Goal: Task Accomplishment & Management: Manage account settings

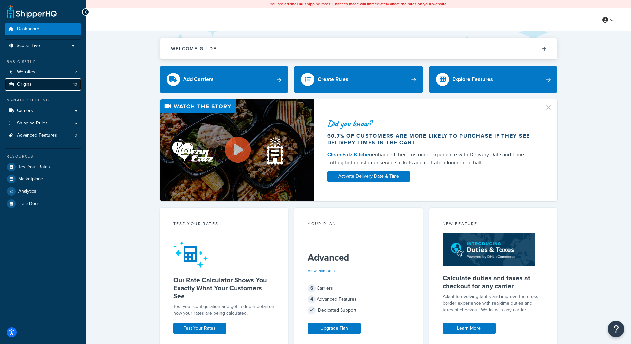
click at [64, 81] on link "Origins 10" at bounding box center [43, 85] width 76 height 12
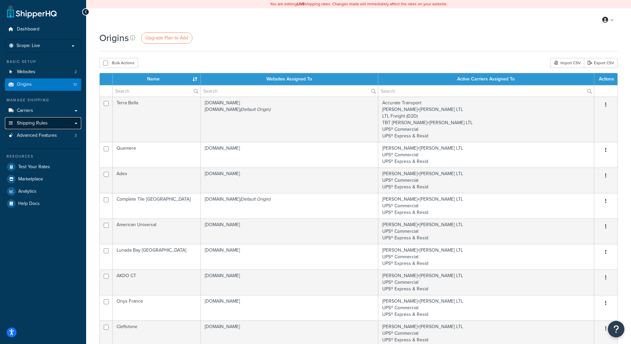
click at [39, 122] on span "Shipping Rules" at bounding box center [32, 124] width 31 height 6
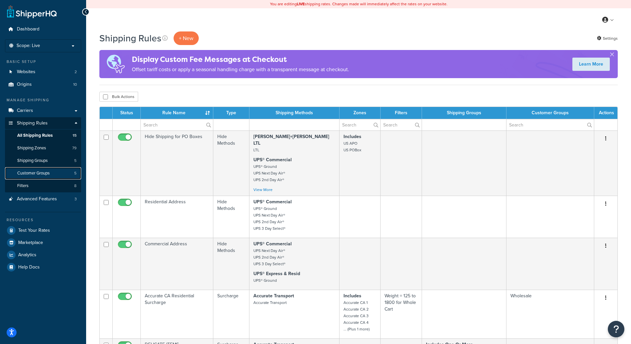
click at [37, 177] on link "Customer Groups 5" at bounding box center [43, 173] width 76 height 12
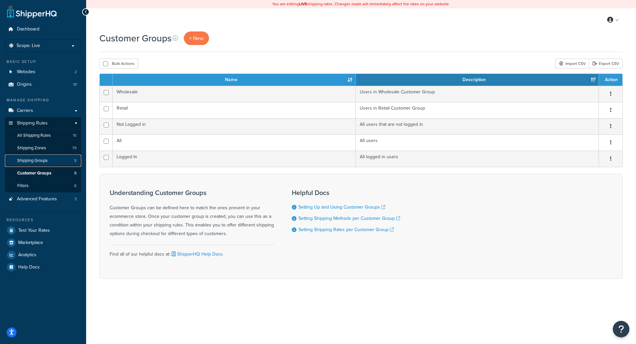
click at [35, 164] on link "Shipping Groups 5" at bounding box center [43, 161] width 76 height 12
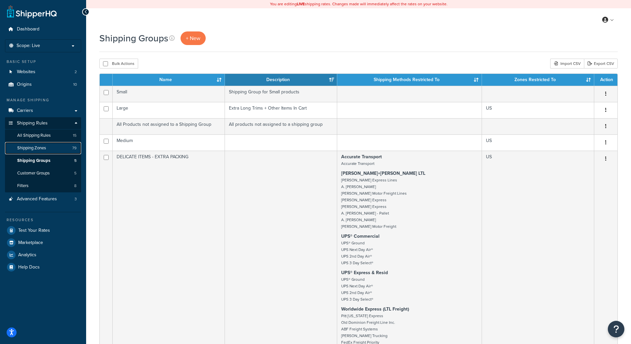
click at [39, 146] on span "Shipping Zones" at bounding box center [31, 148] width 29 height 6
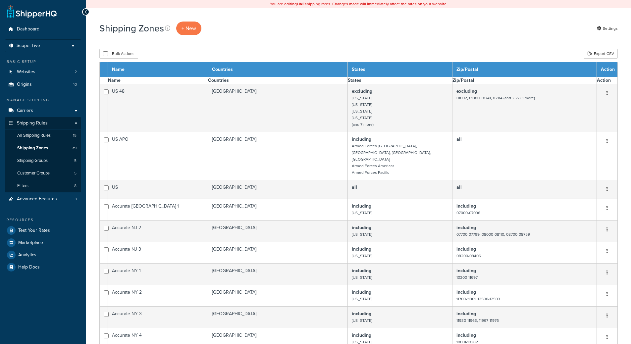
select select "15"
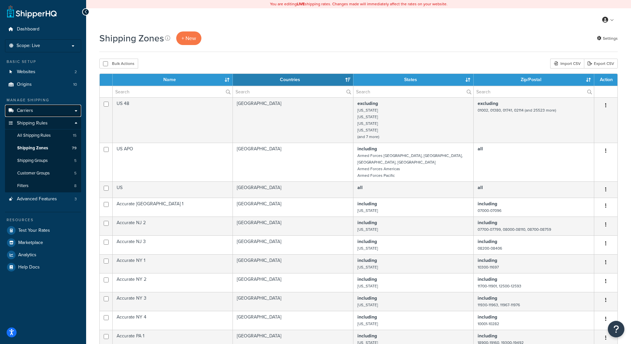
click at [39, 109] on link "Carriers" at bounding box center [43, 111] width 76 height 12
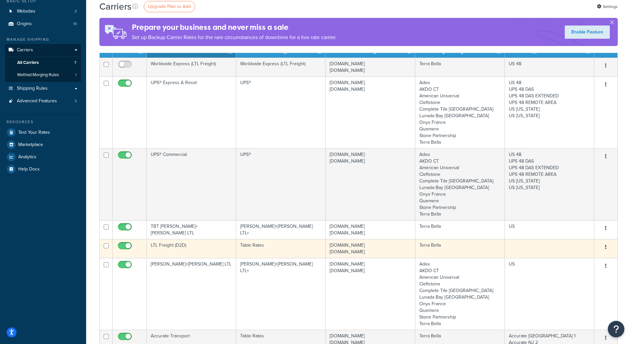
scroll to position [66, 0]
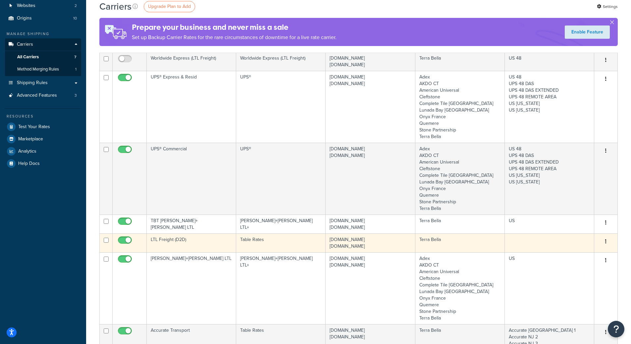
click at [512, 246] on td at bounding box center [549, 243] width 89 height 19
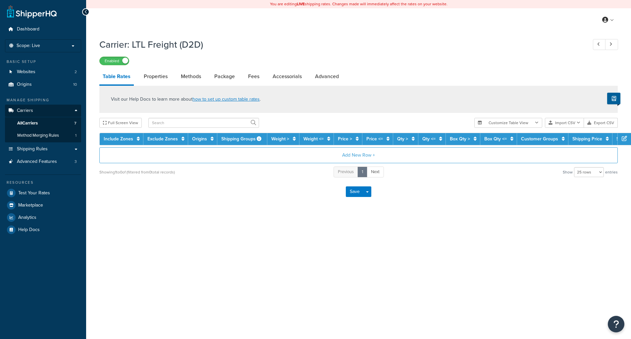
select select "25"
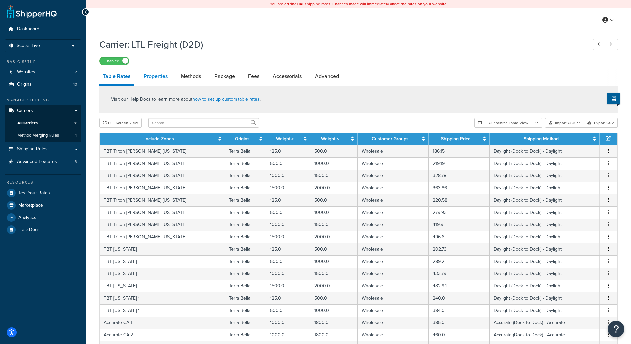
click at [153, 79] on link "Properties" at bounding box center [156, 77] width 30 height 16
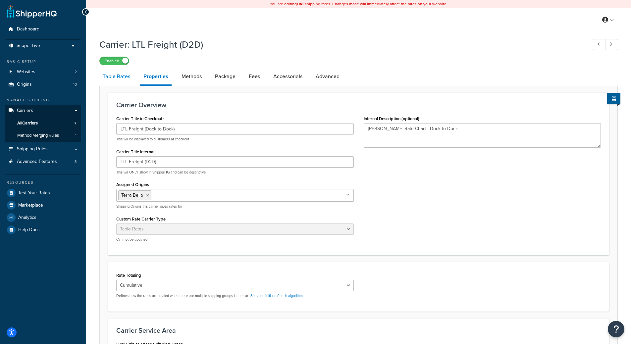
click at [115, 77] on link "Table Rates" at bounding box center [116, 77] width 34 height 16
select select "25"
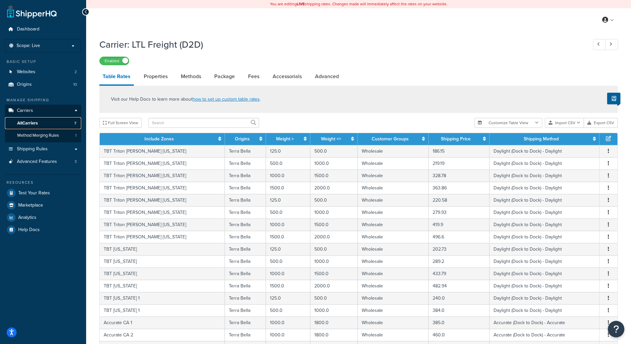
click at [16, 124] on link "All Carriers 7" at bounding box center [43, 123] width 76 height 12
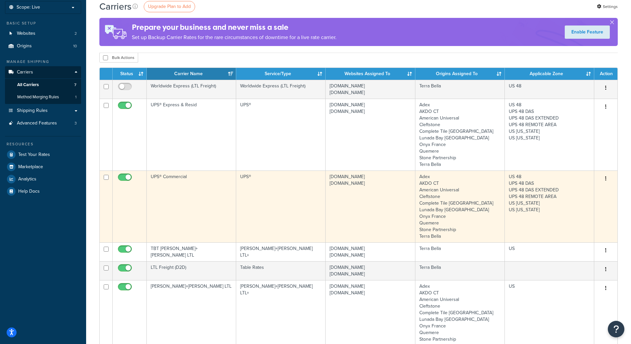
scroll to position [66, 0]
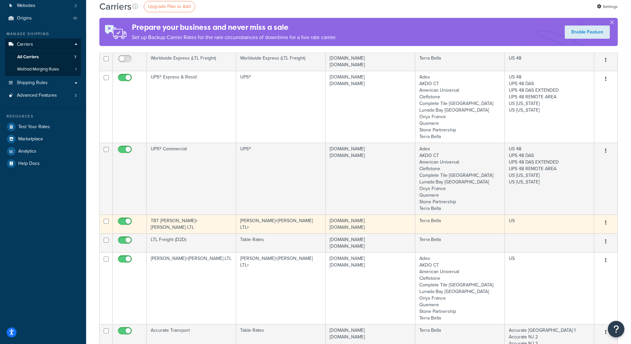
click at [292, 224] on td "[PERSON_NAME]+[PERSON_NAME] LTL+" at bounding box center [280, 224] width 89 height 19
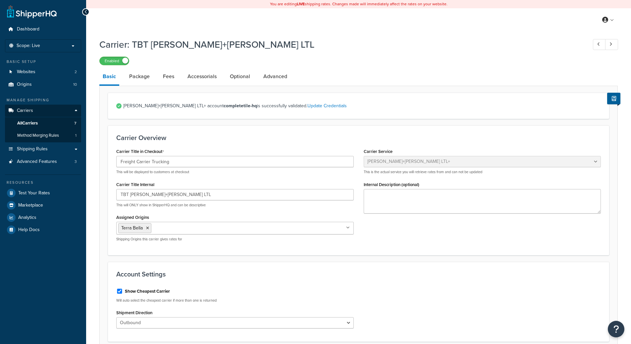
select select "reTransFreight"
click at [139, 81] on link "Package" at bounding box center [139, 77] width 27 height 16
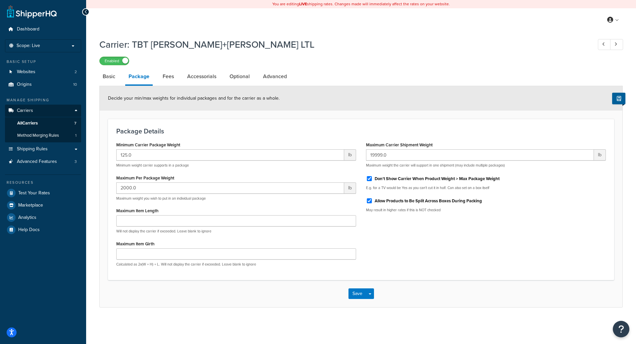
click at [177, 76] on li "Fees" at bounding box center [171, 77] width 25 height 16
click at [173, 76] on link "Fees" at bounding box center [168, 77] width 18 height 16
select select "AFTER"
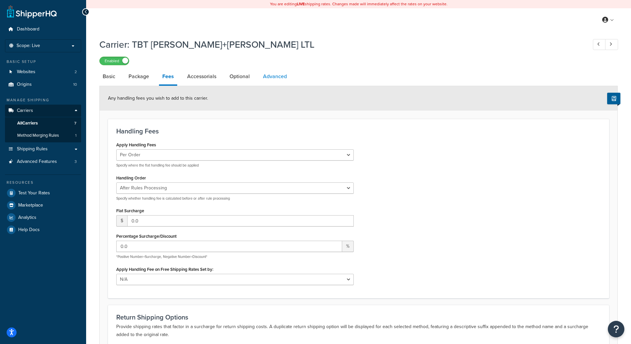
click at [276, 71] on link "Advanced" at bounding box center [275, 77] width 30 height 16
select select "false"
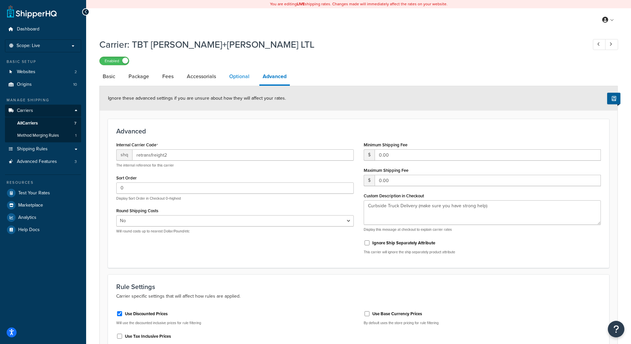
click at [234, 81] on link "Optional" at bounding box center [239, 77] width 27 height 16
select select "60"
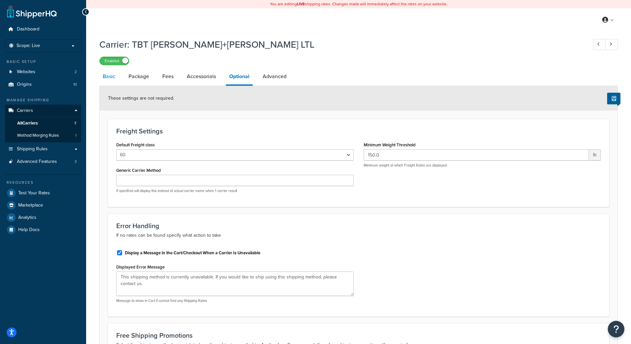
click at [106, 77] on link "Basic" at bounding box center [108, 77] width 19 height 16
select select "reTransFreight"
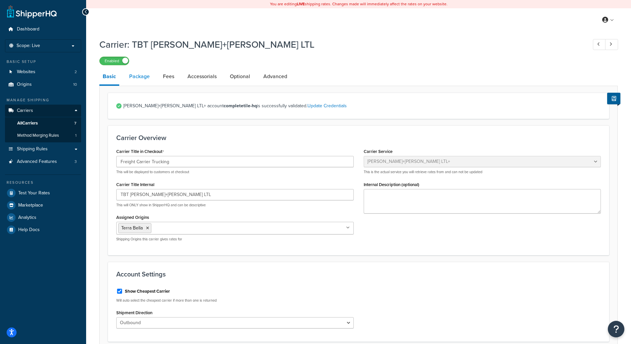
click at [137, 83] on link "Package" at bounding box center [139, 77] width 27 height 16
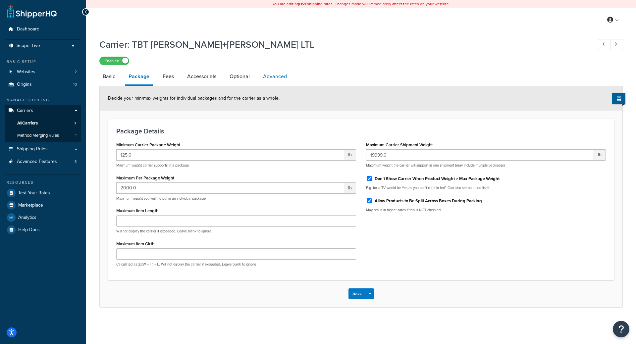
click at [265, 73] on link "Advanced" at bounding box center [275, 77] width 30 height 16
select select "false"
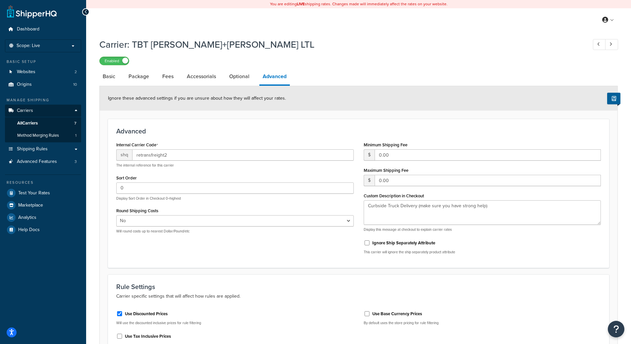
click at [258, 75] on li "Optional" at bounding box center [242, 77] width 33 height 16
click at [241, 77] on link "Optional" at bounding box center [239, 77] width 27 height 16
select select "60"
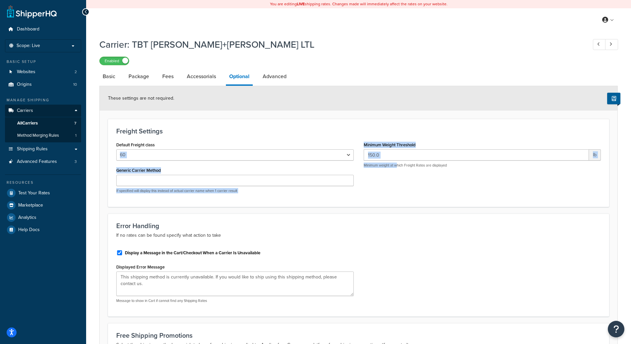
drag, startPoint x: 378, startPoint y: 157, endPoint x: 342, endPoint y: 147, distance: 37.9
click at [342, 147] on div "Default Freight class 50 55 60 65 70 77.5 85 92.5 100 110 125 150 175 200 250 3…" at bounding box center [358, 169] width 495 height 58
click at [377, 156] on input "150.0" at bounding box center [477, 154] width 226 height 11
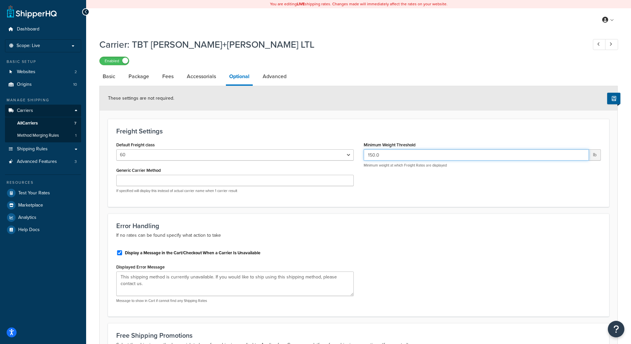
click at [377, 156] on input "150.0" at bounding box center [477, 154] width 226 height 11
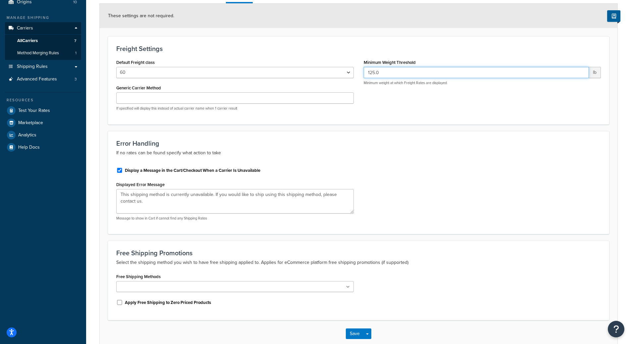
scroll to position [119, 0]
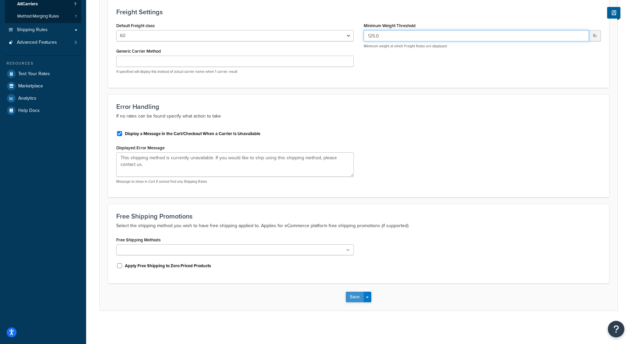
type input "125.0"
click at [362, 301] on button "Save" at bounding box center [355, 297] width 18 height 11
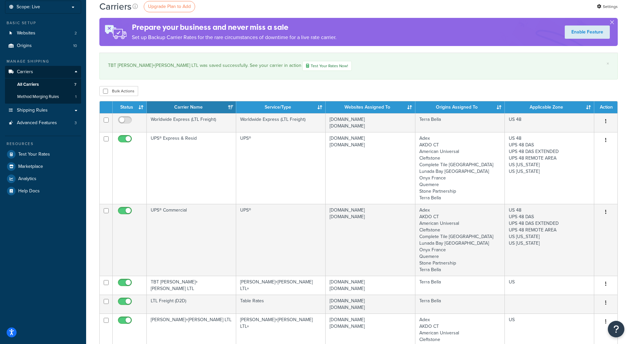
scroll to position [66, 0]
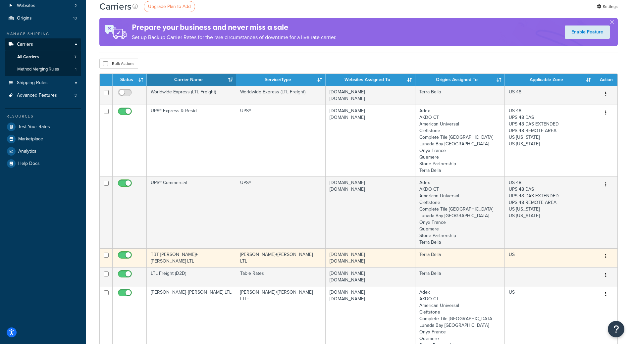
click at [319, 257] on td "[PERSON_NAME]+[PERSON_NAME] LTL+" at bounding box center [280, 258] width 89 height 19
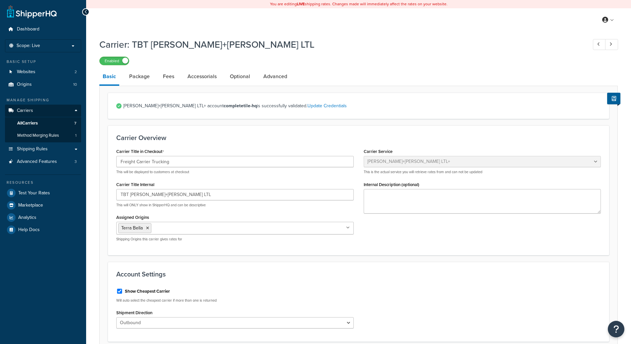
select select "reTransFreight"
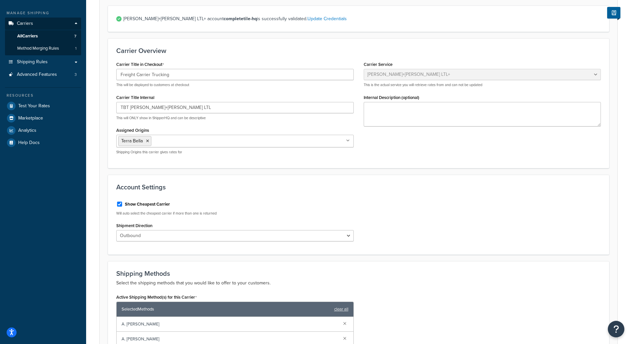
scroll to position [33, 0]
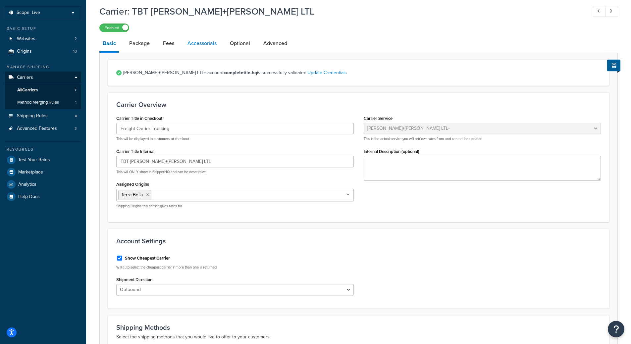
click at [210, 42] on link "Accessorials" at bounding box center [202, 43] width 36 height 16
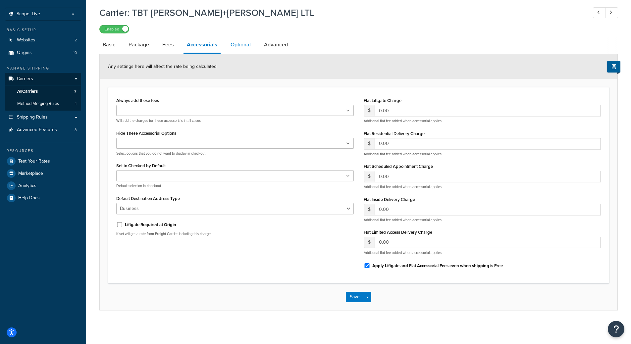
click at [229, 41] on link "Optional" at bounding box center [240, 45] width 27 height 16
select select "60"
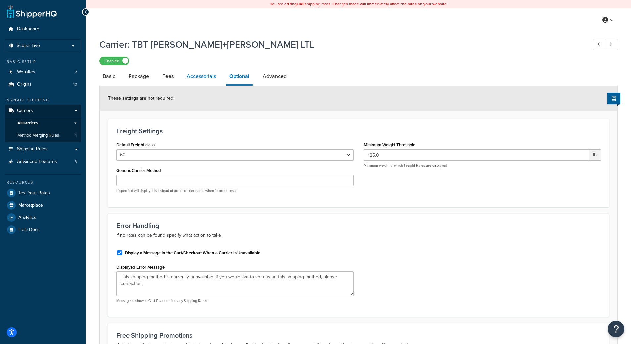
click at [191, 73] on link "Accessorials" at bounding box center [202, 77] width 36 height 16
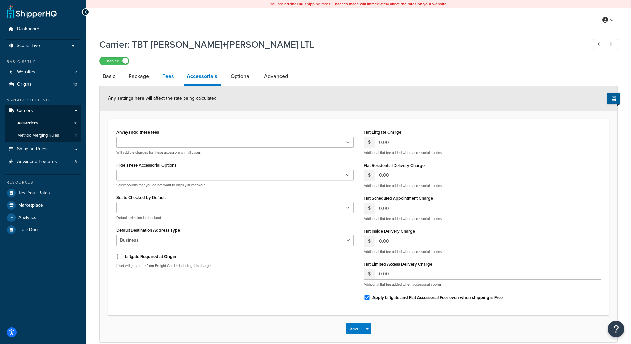
click at [161, 77] on link "Fees" at bounding box center [168, 77] width 18 height 16
select select "AFTER"
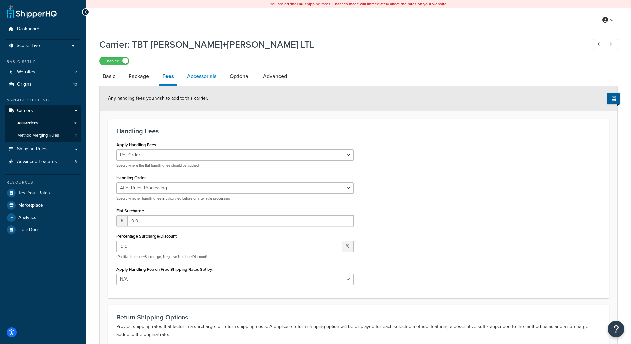
click at [195, 79] on link "Accessorials" at bounding box center [202, 77] width 36 height 16
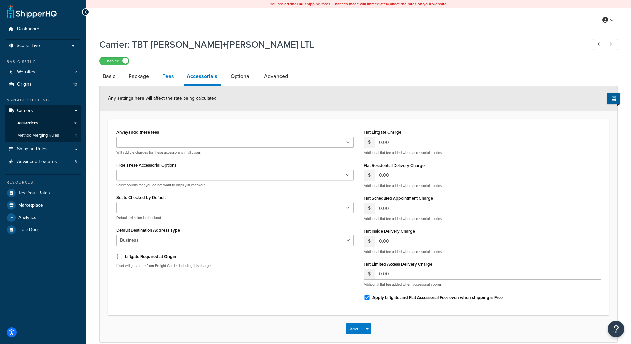
click at [163, 76] on link "Fees" at bounding box center [168, 77] width 18 height 16
select select "AFTER"
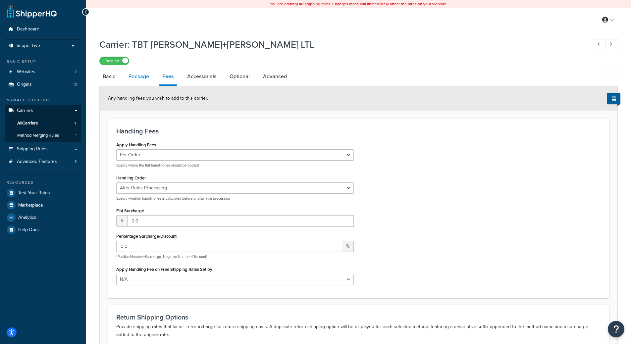
click at [141, 75] on link "Package" at bounding box center [138, 77] width 27 height 16
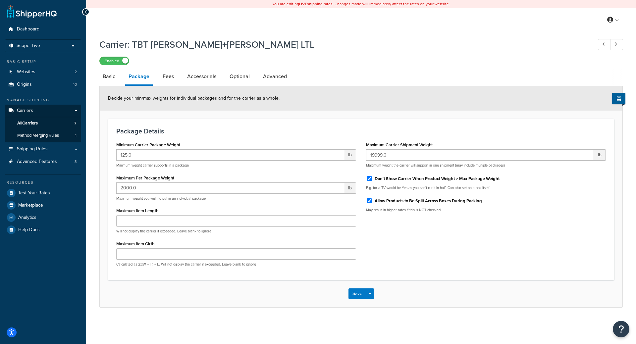
click at [98, 76] on div "Carrier: TBT Kuehne+Nagel LTL Enabled Basic Package Fees Accessorials Optional …" at bounding box center [361, 180] width 550 height 290
click at [104, 77] on link "Basic" at bounding box center [108, 77] width 19 height 16
select select "reTransFreight"
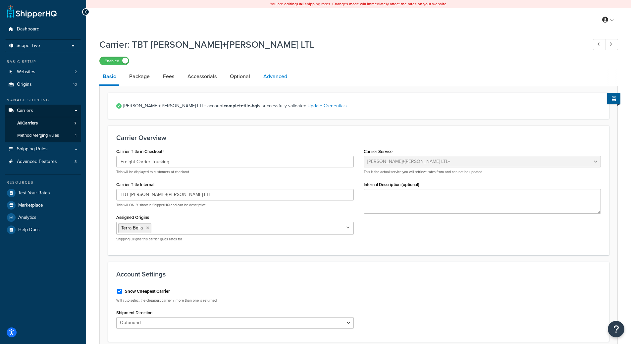
click at [280, 76] on link "Advanced" at bounding box center [275, 77] width 30 height 16
select select "false"
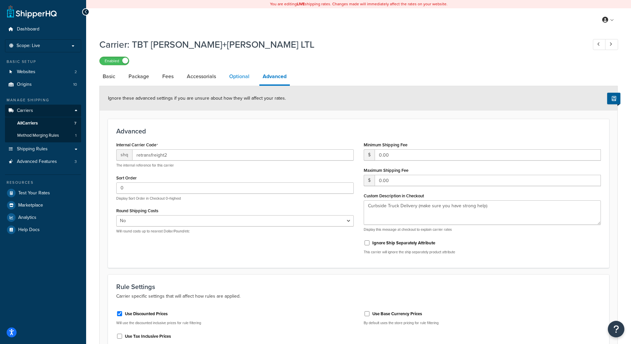
click at [233, 77] on link "Optional" at bounding box center [239, 77] width 27 height 16
select select "60"
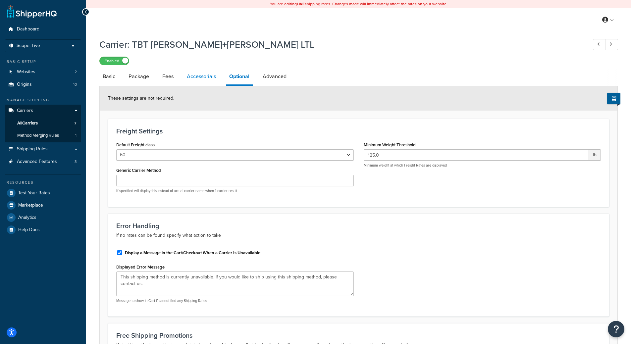
click at [209, 78] on link "Accessorials" at bounding box center [202, 77] width 36 height 16
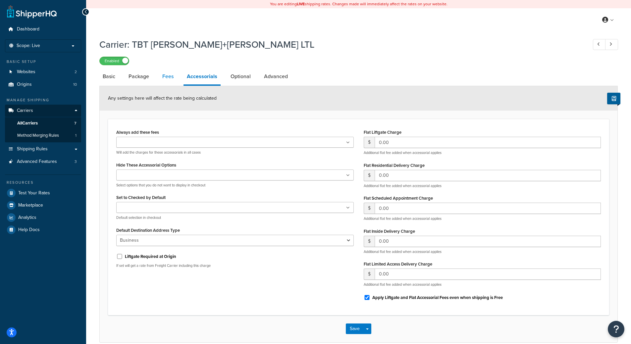
click at [169, 75] on link "Fees" at bounding box center [168, 77] width 18 height 16
select select "AFTER"
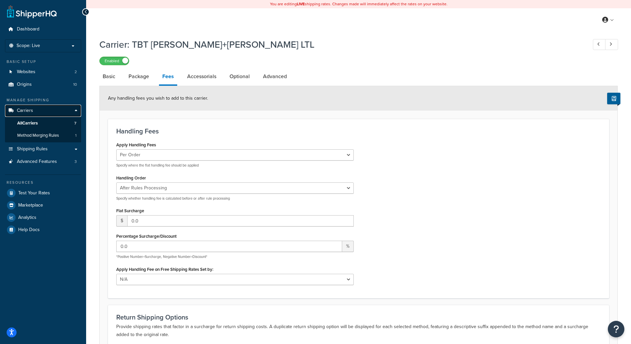
click at [25, 108] on span "Carriers" at bounding box center [25, 111] width 16 height 6
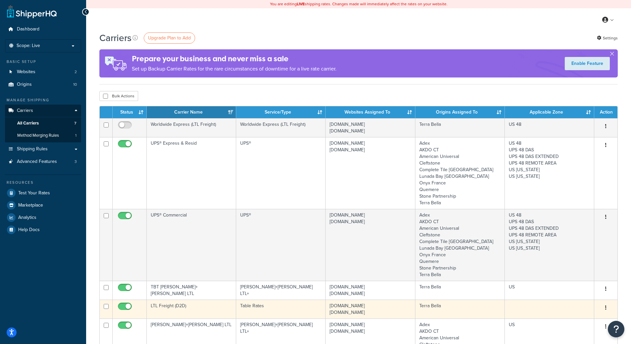
click at [408, 307] on td "completetile.com terrabella.design" at bounding box center [370, 309] width 89 height 19
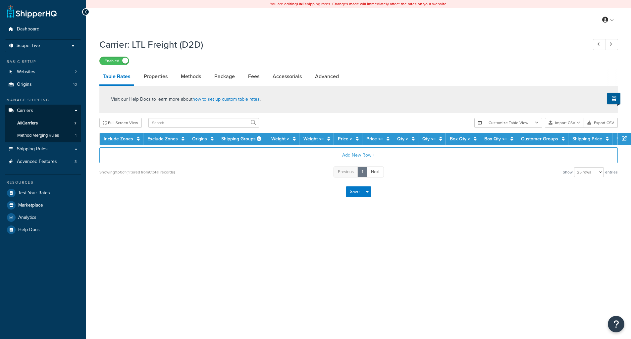
select select "25"
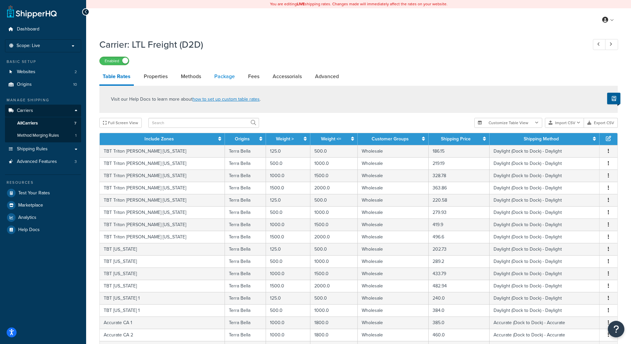
click at [238, 77] on link "Package" at bounding box center [224, 77] width 27 height 16
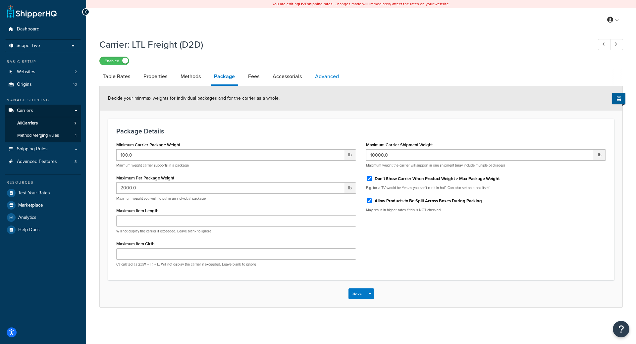
click at [328, 75] on link "Advanced" at bounding box center [327, 77] width 30 height 16
select select "false"
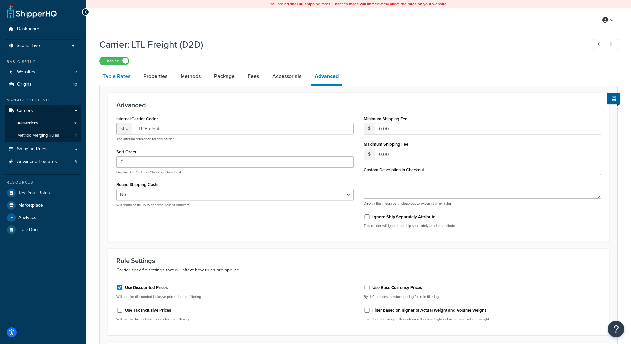
click at [126, 78] on link "Table Rates" at bounding box center [116, 77] width 34 height 16
select select "25"
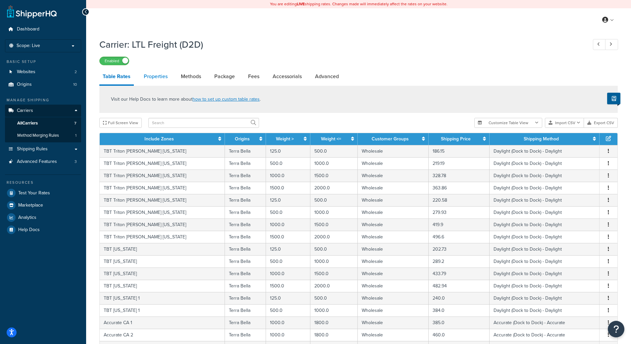
click at [157, 77] on link "Properties" at bounding box center [156, 77] width 30 height 16
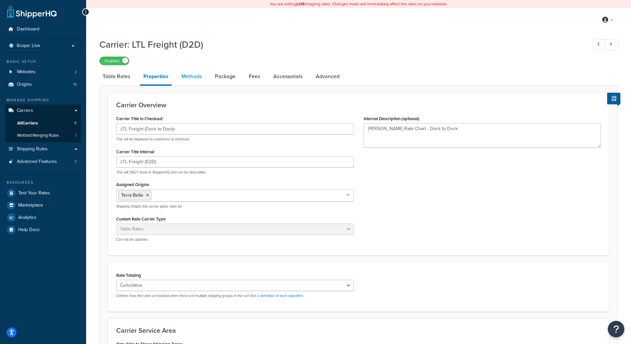
click at [192, 76] on link "Methods" at bounding box center [191, 77] width 27 height 16
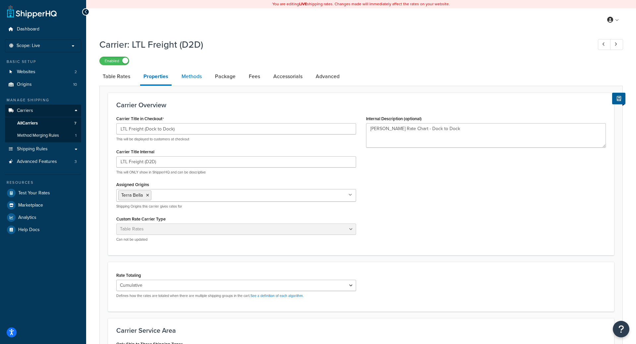
select select "25"
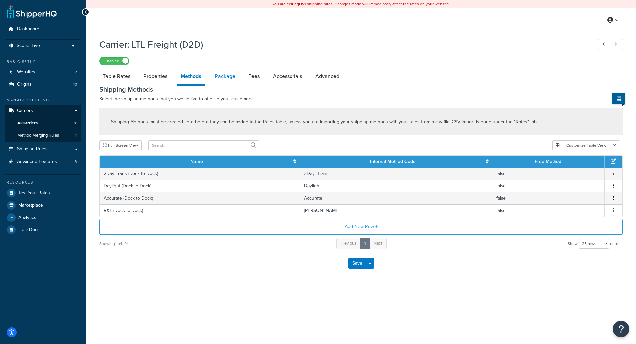
click at [232, 75] on link "Package" at bounding box center [224, 77] width 27 height 16
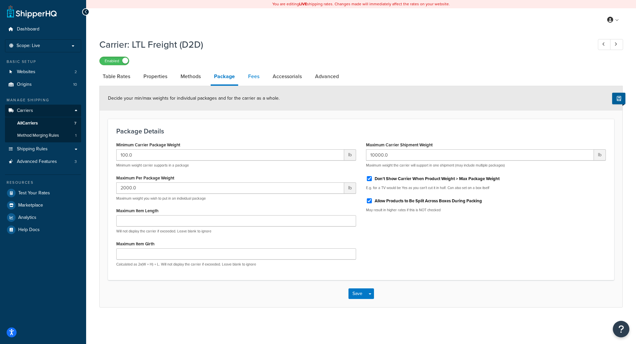
click at [250, 78] on link "Fees" at bounding box center [254, 77] width 18 height 16
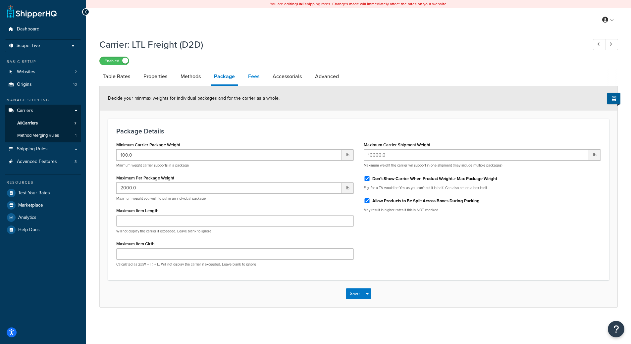
select select "AFTER"
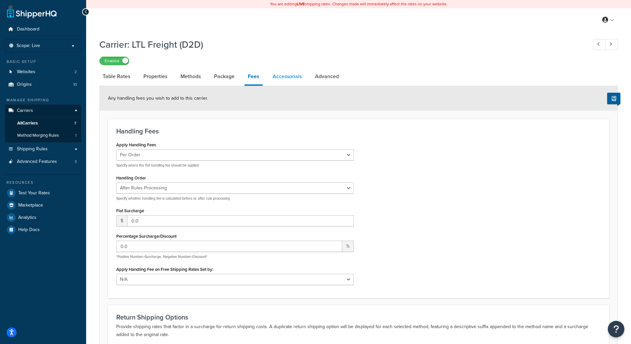
click at [295, 78] on link "Accessorials" at bounding box center [287, 77] width 36 height 16
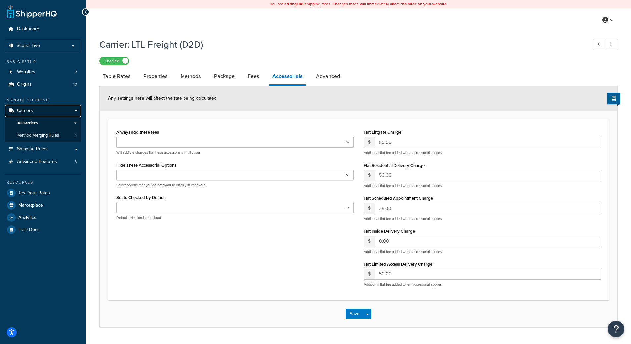
click at [27, 110] on span "Carriers" at bounding box center [25, 111] width 16 height 6
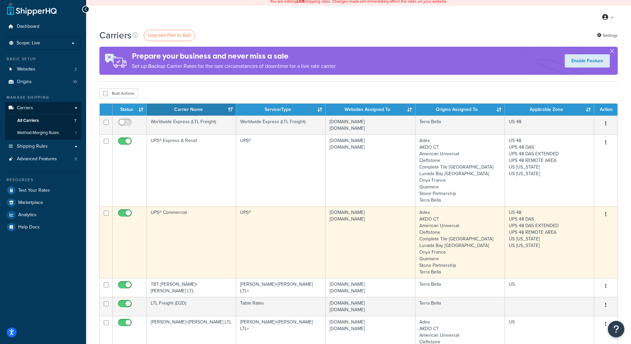
scroll to position [66, 0]
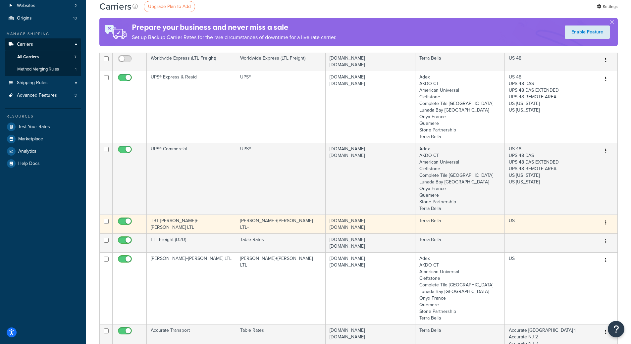
click at [175, 230] on td "TBT [PERSON_NAME]+[PERSON_NAME] LTL" at bounding box center [191, 224] width 89 height 19
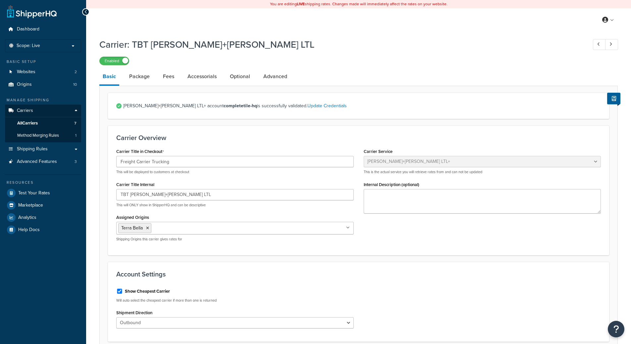
select select "reTransFreight"
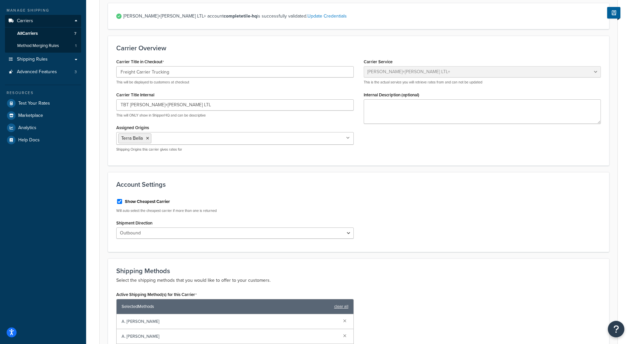
scroll to position [33, 0]
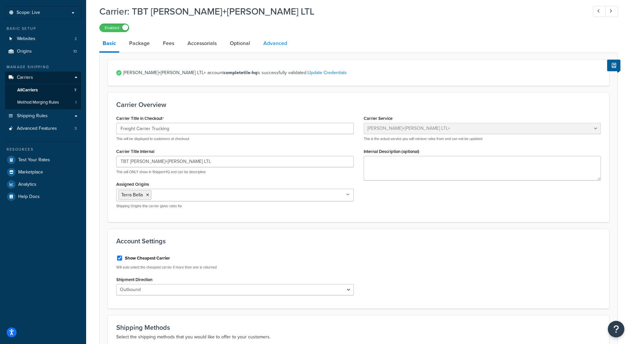
click at [272, 45] on link "Advanced" at bounding box center [275, 43] width 30 height 16
select select "false"
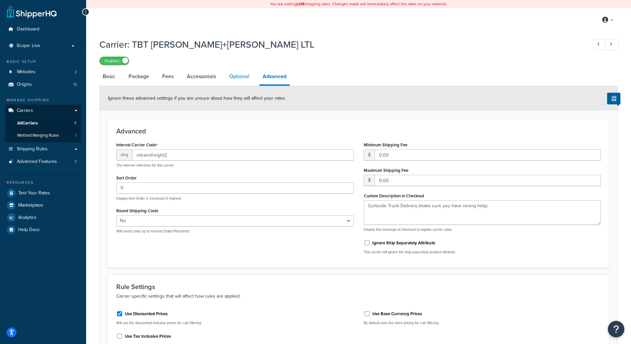
click at [241, 76] on link "Optional" at bounding box center [239, 77] width 27 height 16
select select "60"
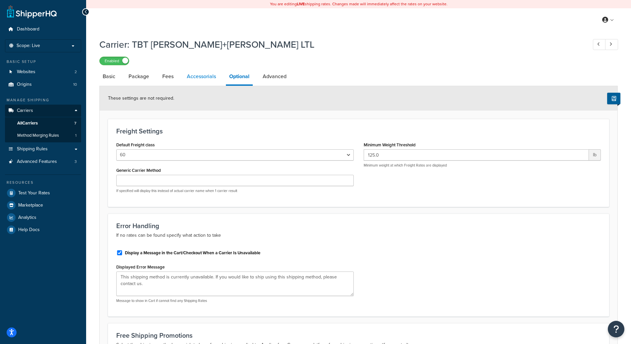
click at [208, 76] on link "Accessorials" at bounding box center [202, 77] width 36 height 16
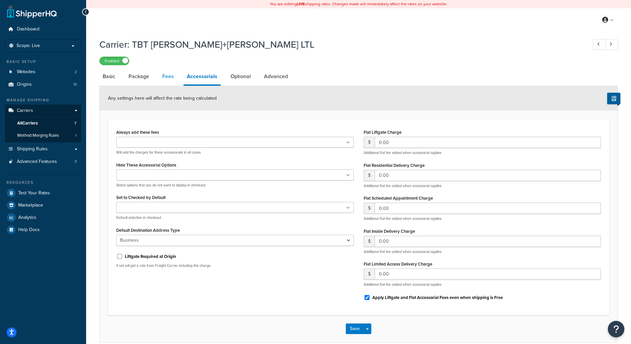
click at [173, 79] on link "Fees" at bounding box center [168, 77] width 18 height 16
select select "AFTER"
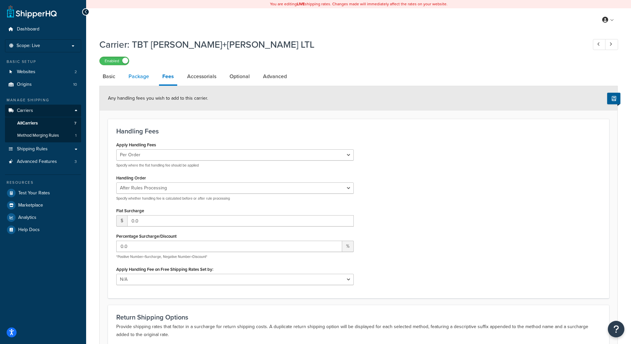
click at [144, 76] on link "Package" at bounding box center [138, 77] width 27 height 16
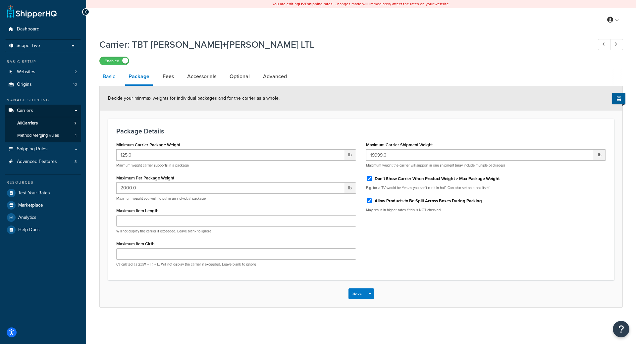
click at [104, 79] on link "Basic" at bounding box center [108, 77] width 19 height 16
select select "reTransFreight"
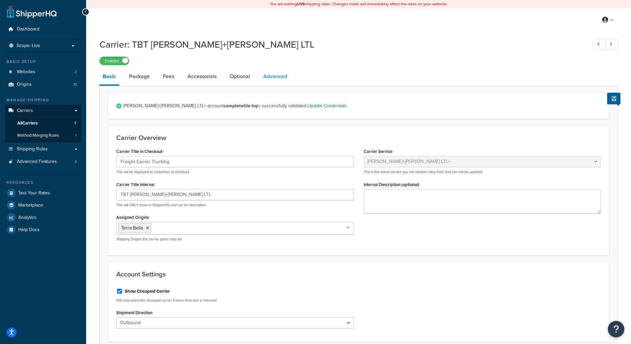
click at [277, 77] on link "Advanced" at bounding box center [275, 77] width 30 height 16
select select "false"
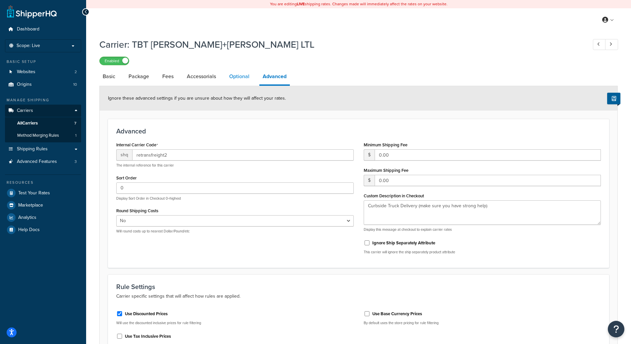
click at [226, 81] on link "Optional" at bounding box center [239, 77] width 27 height 16
select select "60"
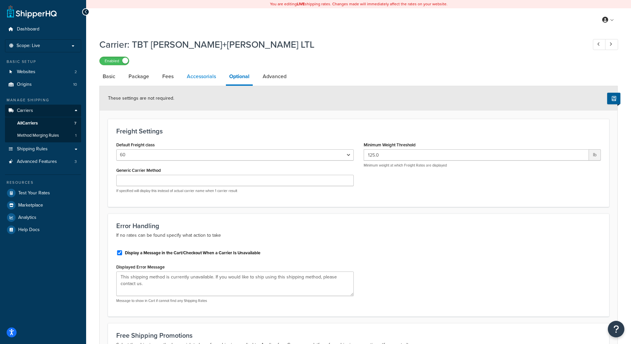
click at [194, 72] on link "Accessorials" at bounding box center [202, 77] width 36 height 16
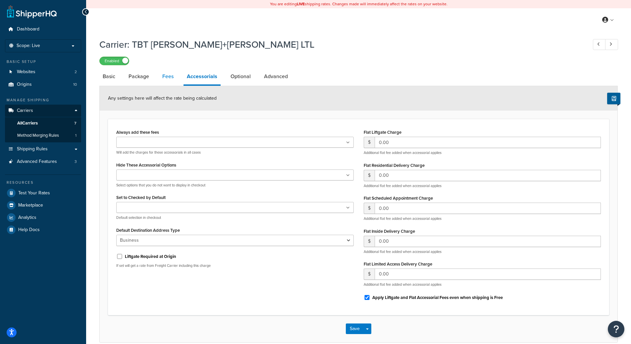
click at [164, 73] on link "Fees" at bounding box center [168, 77] width 18 height 16
select select "AFTER"
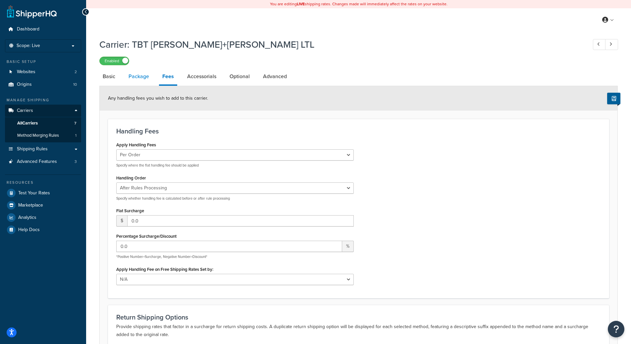
click at [132, 77] on link "Package" at bounding box center [138, 77] width 27 height 16
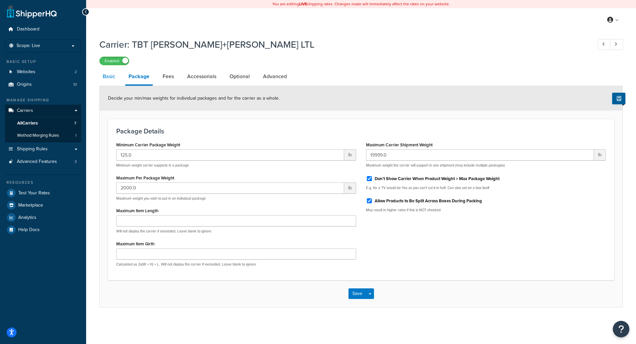
click at [115, 78] on link "Basic" at bounding box center [108, 77] width 19 height 16
select select "reTransFreight"
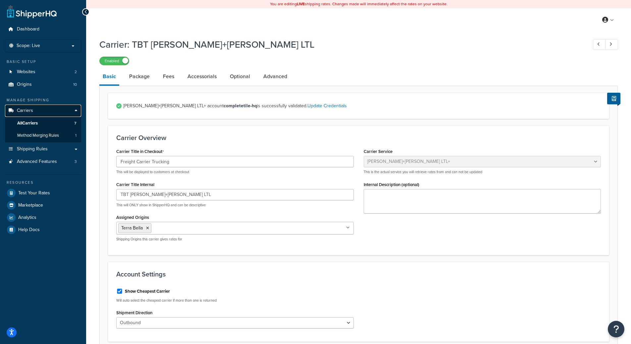
click at [31, 109] on span "Carriers" at bounding box center [25, 111] width 16 height 6
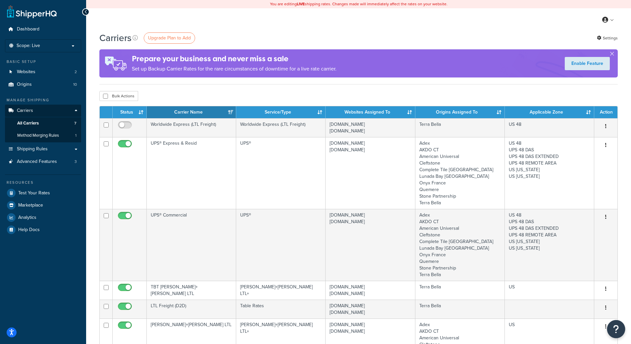
click at [615, 328] on icon "Open Resource Center" at bounding box center [616, 329] width 6 height 9
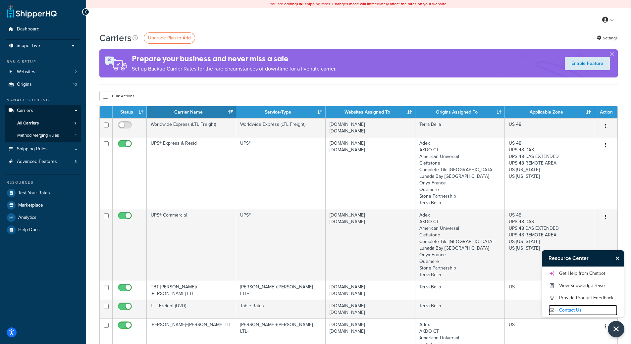
click at [557, 311] on link "Contact Us" at bounding box center [583, 310] width 69 height 11
click at [616, 260] on icon "Close Resource Center" at bounding box center [618, 258] width 4 height 5
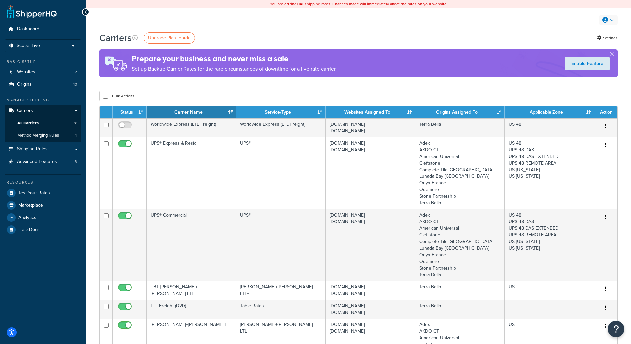
click at [603, 16] on link at bounding box center [608, 20] width 19 height 10
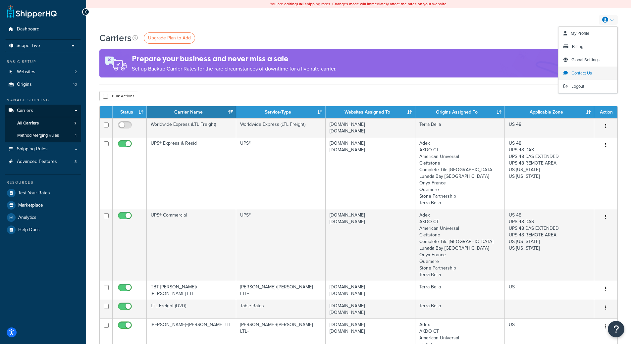
click at [581, 71] on span "Contact Us" at bounding box center [582, 73] width 21 height 6
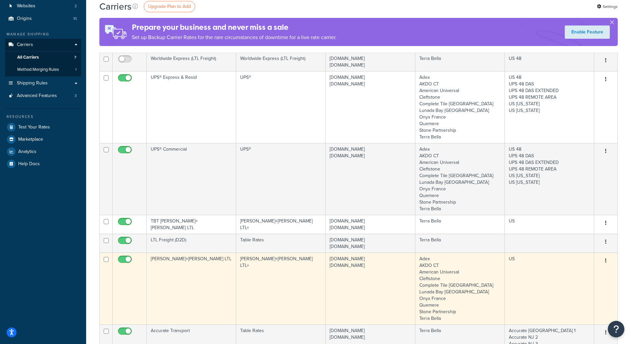
scroll to position [66, 0]
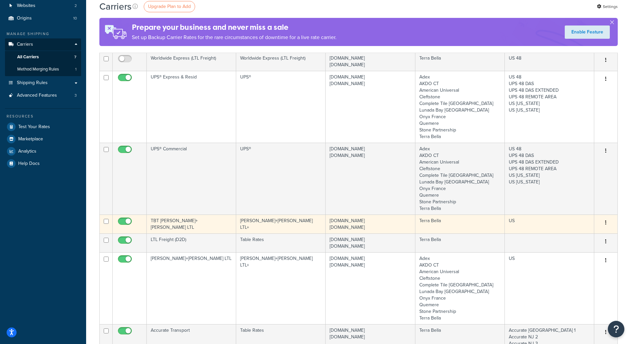
click at [355, 220] on td "completetile.com terrabella.design" at bounding box center [370, 224] width 89 height 19
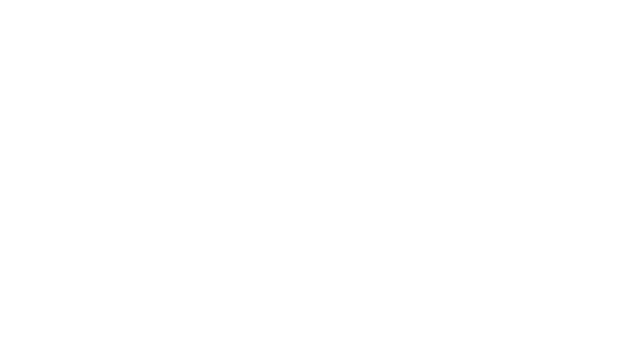
select select "reTransFreight"
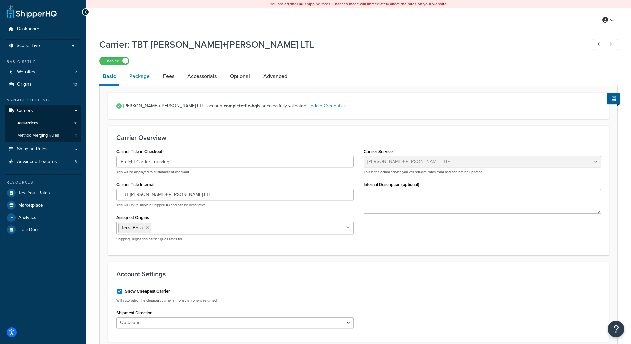
click at [140, 80] on link "Package" at bounding box center [139, 77] width 27 height 16
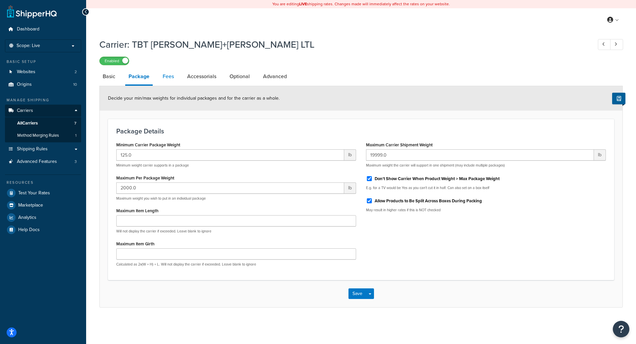
click at [159, 76] on link "Fees" at bounding box center [168, 77] width 18 height 16
select select "AFTER"
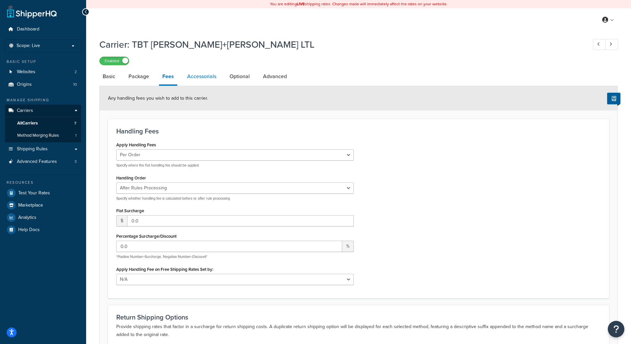
click at [215, 77] on link "Accessorials" at bounding box center [202, 77] width 36 height 16
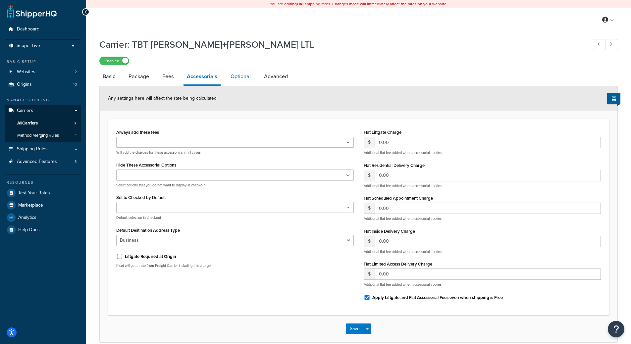
click at [240, 76] on link "Optional" at bounding box center [240, 77] width 27 height 16
select select "60"
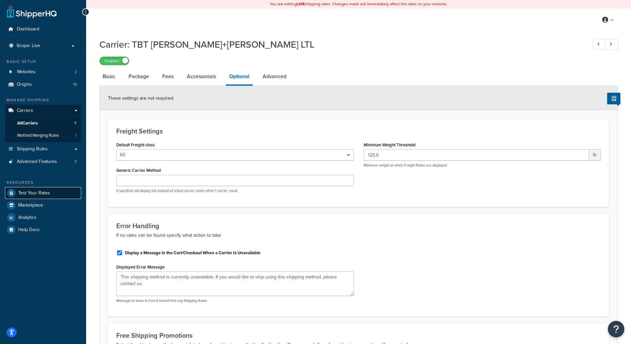
click at [46, 193] on span "Test Your Rates" at bounding box center [34, 194] width 32 height 6
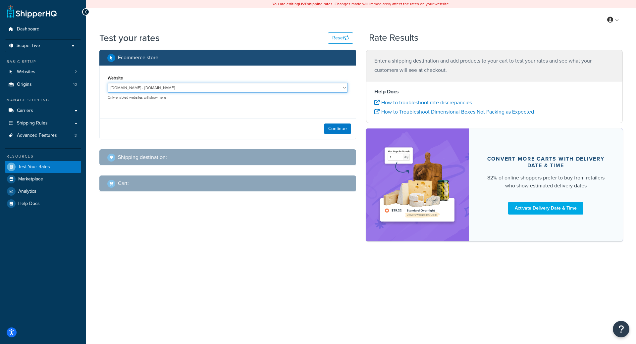
click at [293, 83] on select "[DOMAIN_NAME] - [DOMAIN_NAME] [DOMAIN_NAME] - [DOMAIN_NAME]" at bounding box center [228, 88] width 240 height 10
click at [245, 114] on div "Website completetile.com - completetile.com terrabella.design - terrabella.desi…" at bounding box center [227, 103] width 257 height 74
click at [335, 127] on button "Continue" at bounding box center [337, 129] width 27 height 11
select select "TX"
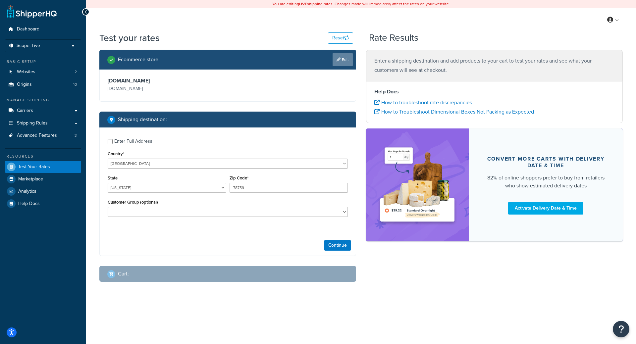
click at [341, 58] on link "Edit" at bounding box center [343, 59] width 20 height 13
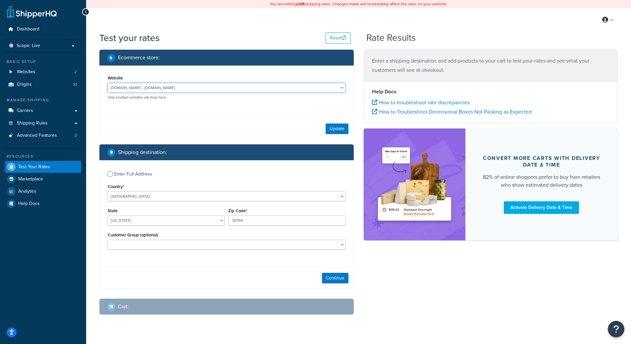
click at [200, 88] on select "completetile.com - completetile.com terrabella.design - terrabella.design" at bounding box center [227, 88] width 238 height 10
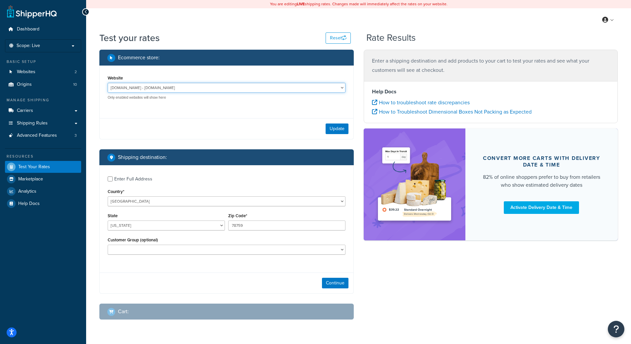
select select "f0590a72f4d173f699101fbc78d6c536"
click at [108, 83] on select "completetile.com - completetile.com terrabella.design - terrabella.design" at bounding box center [227, 88] width 238 height 10
click at [335, 125] on button "Update" at bounding box center [337, 129] width 23 height 11
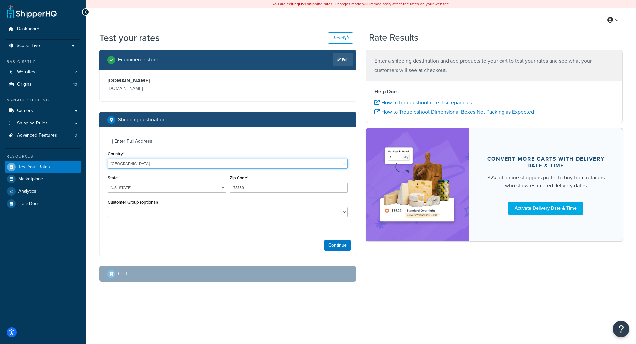
click at [123, 167] on select "United States United Kingdom Afghanistan Åland Islands Albania Algeria American…" at bounding box center [228, 164] width 240 height 10
click at [108, 159] on select "[GEOGRAPHIC_DATA] [GEOGRAPHIC_DATA] [GEOGRAPHIC_DATA] [GEOGRAPHIC_DATA] [GEOGRA…" at bounding box center [228, 164] width 240 height 10
click at [117, 188] on select "[US_STATE] [US_STATE] [US_STATE] [US_STATE] [US_STATE] Armed Forces Americas Ar…" at bounding box center [167, 188] width 119 height 10
click at [379, 151] on img at bounding box center [417, 185] width 83 height 93
click at [285, 189] on input "78759" at bounding box center [289, 188] width 119 height 10
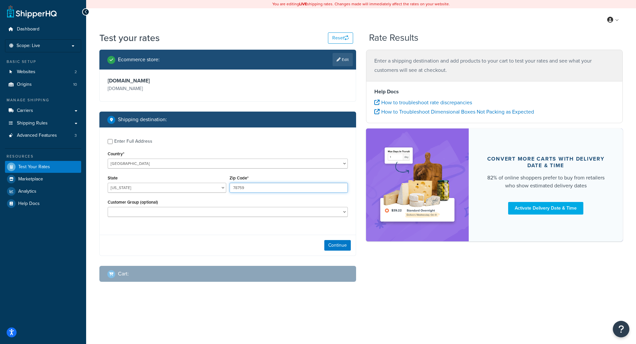
click at [285, 189] on input "78759" at bounding box center [289, 188] width 119 height 10
type input "10011"
drag, startPoint x: 179, startPoint y: 220, endPoint x: 190, endPoint y: 216, distance: 12.2
click at [181, 221] on div "Customer Group (optional) Logged In Not Logged in Retail Wholesale" at bounding box center [228, 210] width 244 height 24
click at [191, 216] on select "Logged In Not Logged in Retail Wholesale" at bounding box center [228, 212] width 240 height 10
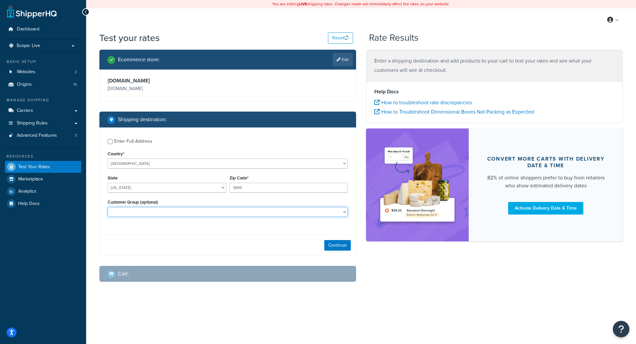
select select "Wholesale"
click at [108, 207] on select "Logged In Not Logged in Retail Wholesale" at bounding box center [228, 212] width 240 height 10
click at [331, 247] on button "Continue" at bounding box center [337, 245] width 27 height 11
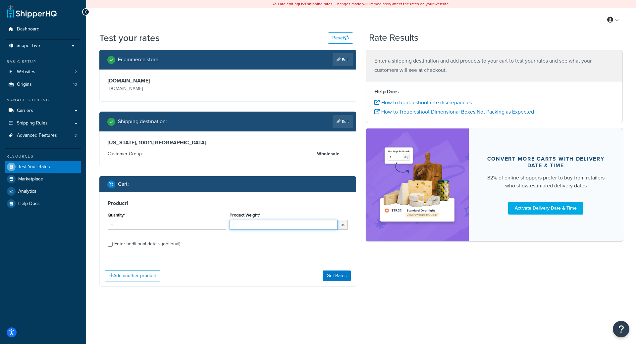
click at [265, 227] on input "1" at bounding box center [284, 225] width 108 height 10
type input "40"
click at [150, 239] on label "Enter additional details (optional)" at bounding box center [231, 243] width 234 height 11
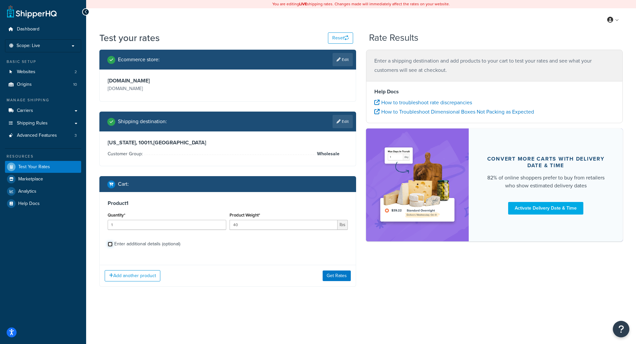
click at [113, 242] on input "Enter additional details (optional)" at bounding box center [110, 244] width 5 height 5
checkbox input "true"
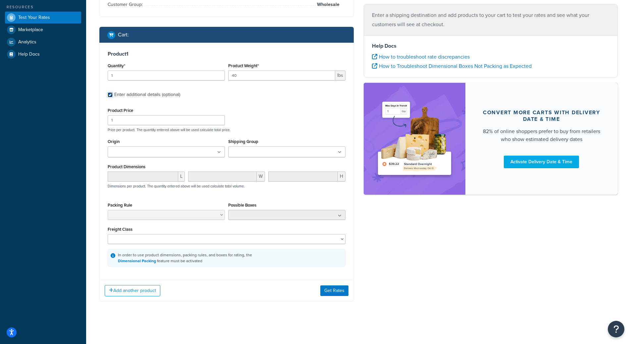
scroll to position [150, 0]
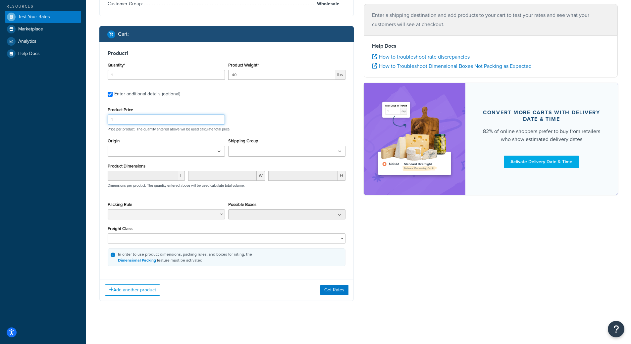
click at [281, 120] on div "Product Price 1 Price per product. The quantity entered above will be used calc…" at bounding box center [226, 118] width 241 height 26
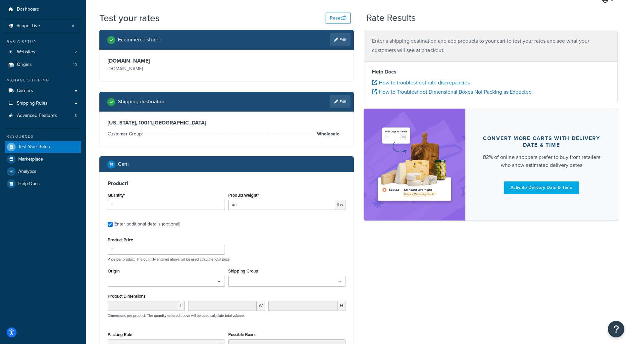
scroll to position [0, 0]
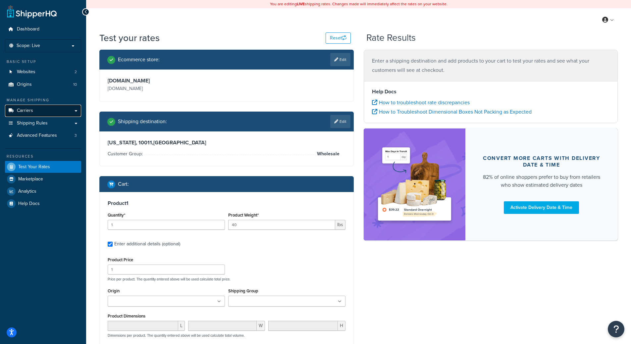
click at [25, 114] on link "Carriers" at bounding box center [43, 111] width 76 height 12
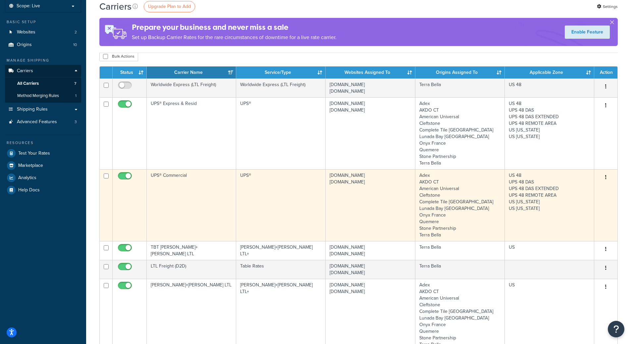
scroll to position [66, 0]
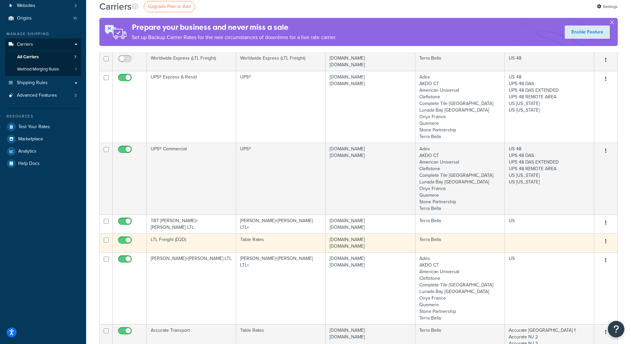
click at [191, 248] on td "LTL Freight (D2D)" at bounding box center [191, 243] width 89 height 19
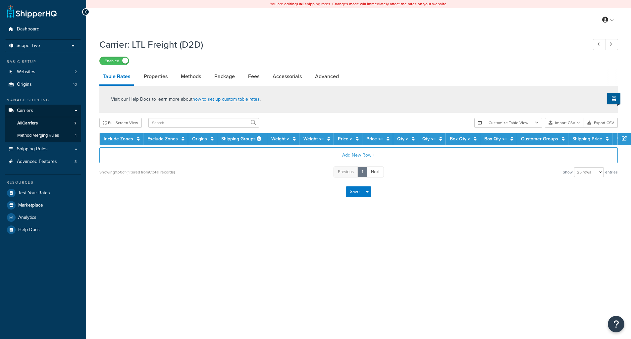
select select "25"
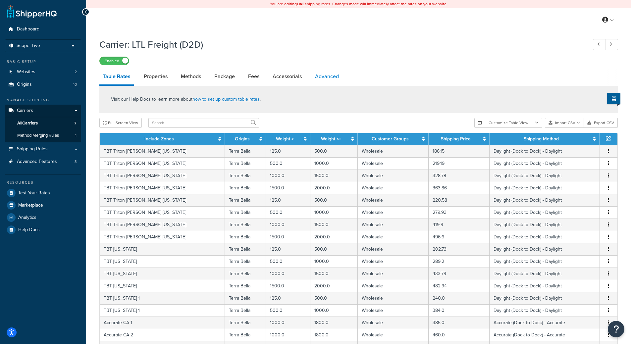
click at [323, 78] on link "Advanced" at bounding box center [327, 77] width 30 height 16
select select "false"
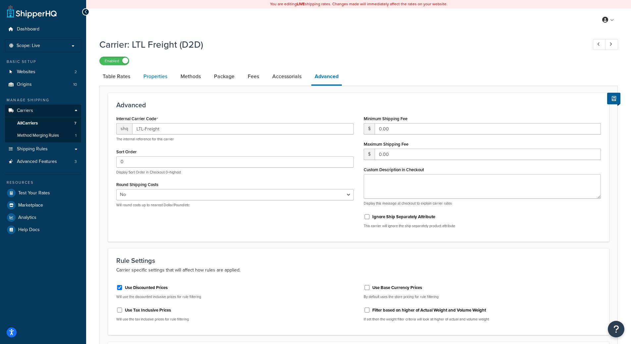
click at [157, 80] on link "Properties" at bounding box center [155, 77] width 30 height 16
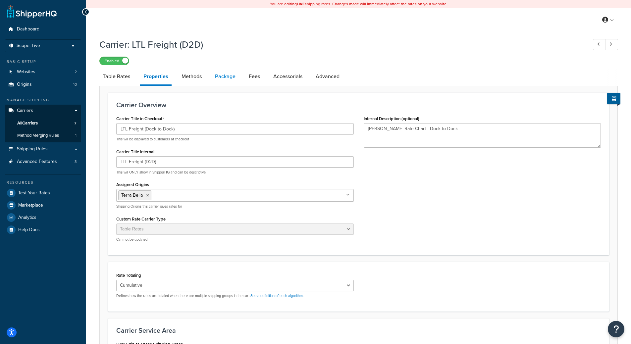
click at [219, 77] on link "Package" at bounding box center [225, 77] width 27 height 16
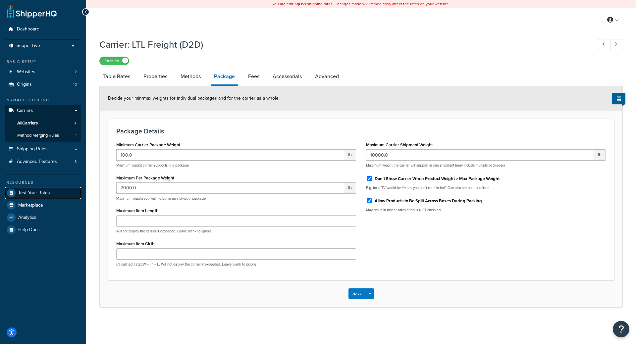
click at [32, 194] on span "Test Your Rates" at bounding box center [34, 194] width 32 height 6
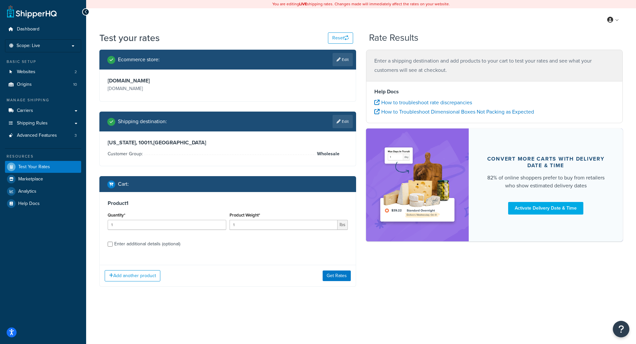
drag, startPoint x: 354, startPoint y: 126, endPoint x: 354, endPoint y: 121, distance: 4.3
click at [354, 126] on div "Shipping destination : Edit" at bounding box center [227, 122] width 257 height 20
click at [352, 118] on link "Edit" at bounding box center [343, 121] width 20 height 13
select select "TX"
select select "Wholesale"
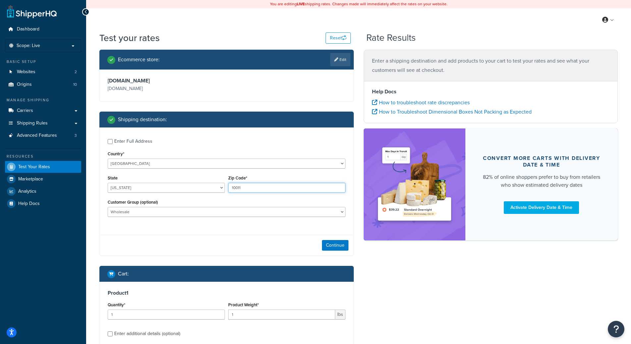
click at [252, 189] on input "10011" at bounding box center [286, 188] width 117 height 10
type input "11011"
click at [147, 183] on select "Alabama Alaska American Samoa Arizona Arkansas Armed Forces Americas Armed Forc…" at bounding box center [166, 188] width 117 height 10
select select "NY"
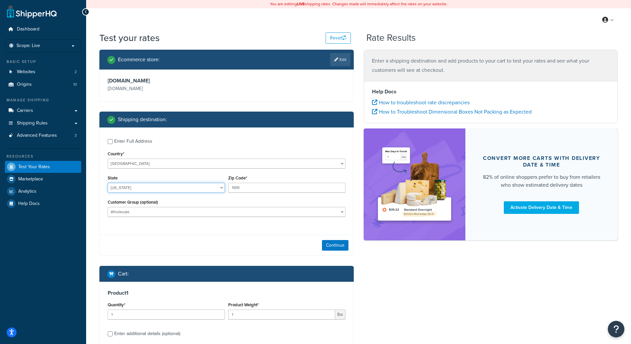
click at [108, 183] on select "Alabama Alaska American Samoa Arizona Arkansas Armed Forces Americas Armed Forc…" at bounding box center [166, 188] width 117 height 10
click at [255, 183] on div "Zip Code* 11011" at bounding box center [286, 183] width 117 height 19
click at [254, 184] on input "11011" at bounding box center [286, 188] width 117 height 10
click at [253, 186] on input "11011" at bounding box center [286, 188] width 117 height 10
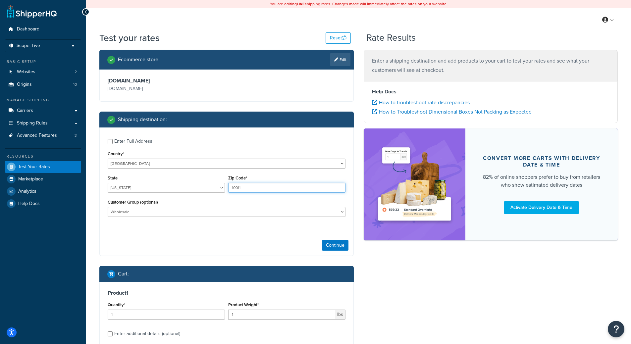
type input "10011"
click at [288, 165] on select "United States United Kingdom Afghanistan Åland Islands Albania Algeria American…" at bounding box center [227, 164] width 238 height 10
click at [396, 286] on div "Ecommerce store : Edit terrabella.design terrabella.design Shipping destination…" at bounding box center [358, 218] width 529 height 337
click at [330, 242] on button "Continue" at bounding box center [335, 245] width 27 height 11
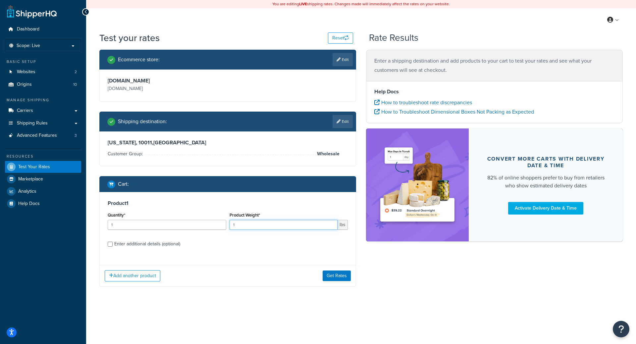
click at [247, 227] on input "1" at bounding box center [284, 225] width 108 height 10
type input "45"
click at [159, 255] on div "Product 1 Quantity* 1 Product Weight* 45 lbs Enter additional details (optional)" at bounding box center [228, 226] width 256 height 68
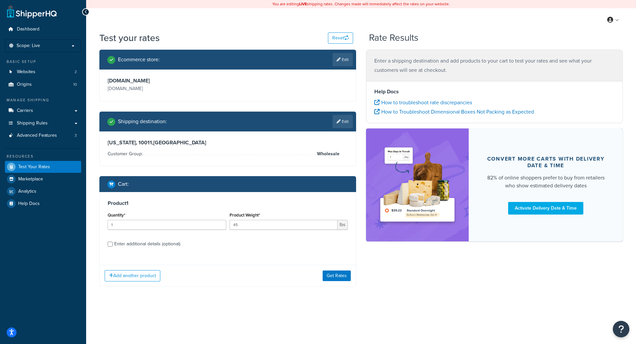
click at [166, 245] on div "Enter additional details (optional)" at bounding box center [147, 244] width 66 height 9
click at [113, 245] on input "Enter additional details (optional)" at bounding box center [110, 244] width 5 height 5
checkbox input "true"
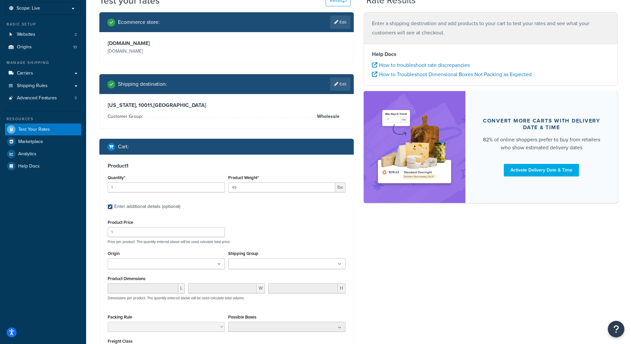
scroll to position [66, 0]
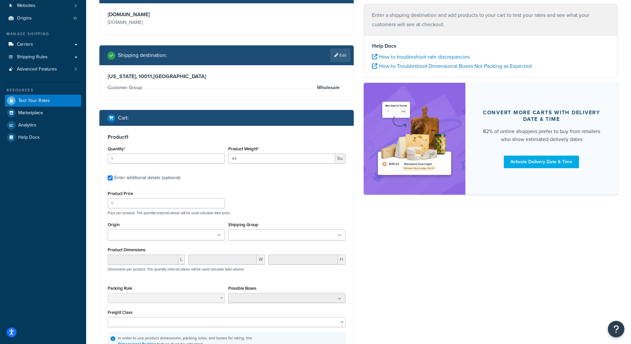
click at [172, 239] on ul at bounding box center [166, 235] width 117 height 11
type input "terr"
click at [300, 199] on div "Product Price 1 Price per product. The quantity entered above will be used calc…" at bounding box center [226, 202] width 241 height 26
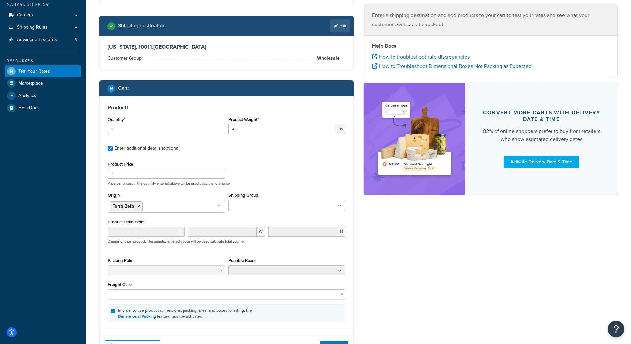
scroll to position [133, 0]
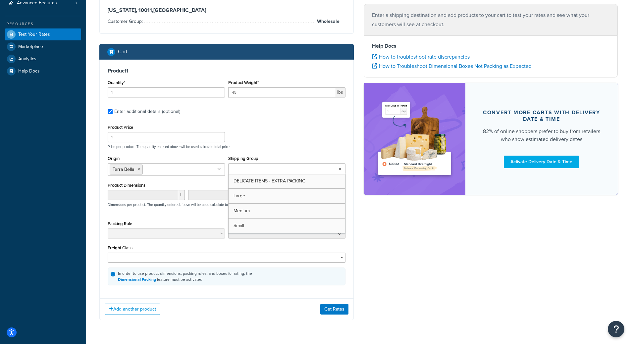
click at [298, 164] on ul at bounding box center [286, 168] width 117 height 11
click at [304, 153] on div "Product Price 1 Price per product. The quantity entered above will be used calc…" at bounding box center [227, 204] width 238 height 163
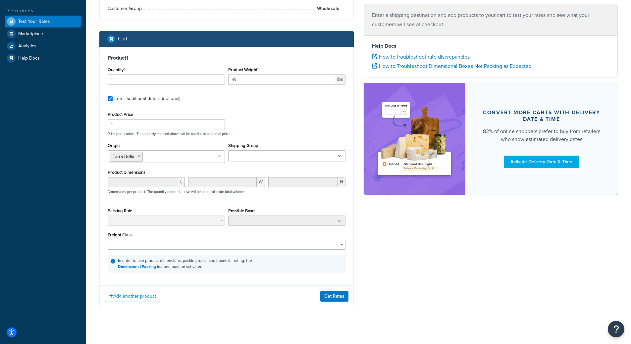
scroll to position [152, 0]
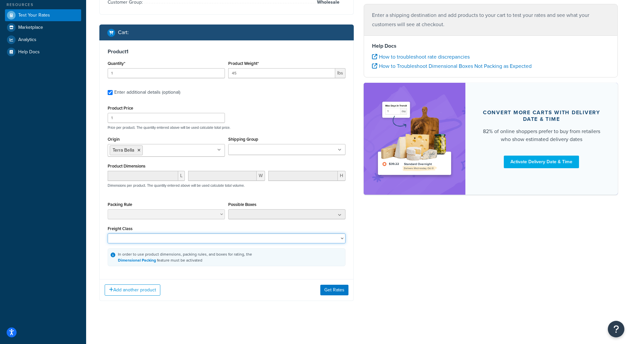
click at [136, 240] on select "50 55 60 65 70 77.5 85 92.5 100 110 125 150 175 200 250 300 400 500" at bounding box center [227, 239] width 238 height 10
click at [327, 293] on button "Get Rates" at bounding box center [334, 290] width 28 height 11
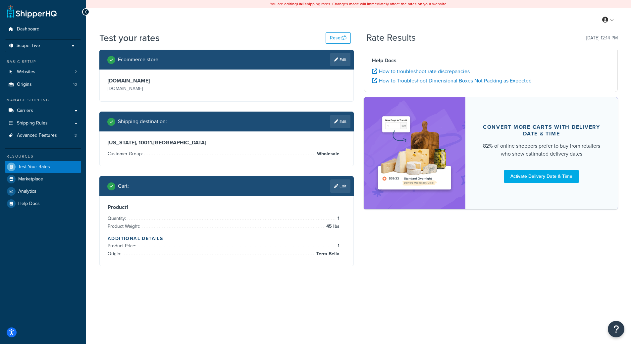
scroll to position [0, 0]
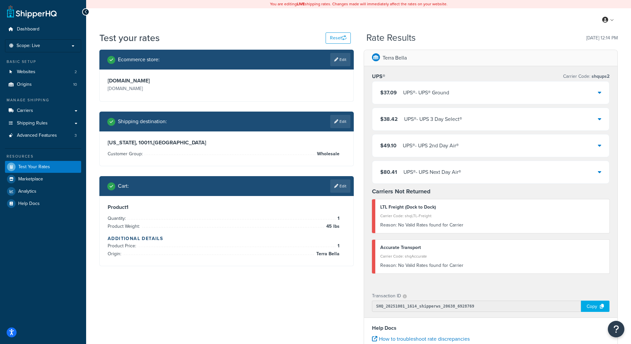
click at [40, 157] on div "Resources" at bounding box center [43, 157] width 76 height 6
click at [342, 188] on link "Edit" at bounding box center [340, 186] width 20 height 13
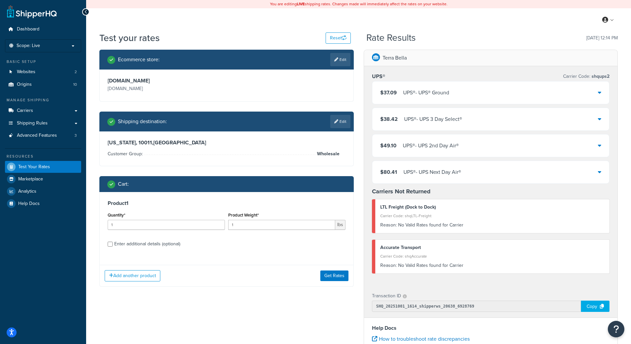
click at [163, 246] on div "Enter additional details (optional)" at bounding box center [147, 244] width 66 height 9
click at [113, 246] on input "Enter additional details (optional)" at bounding box center [110, 244] width 5 height 5
checkbox input "true"
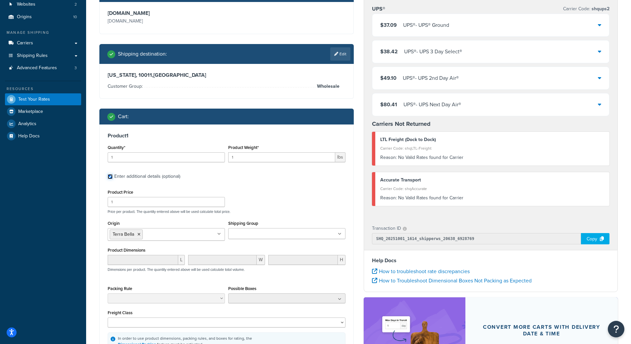
scroll to position [66, 0]
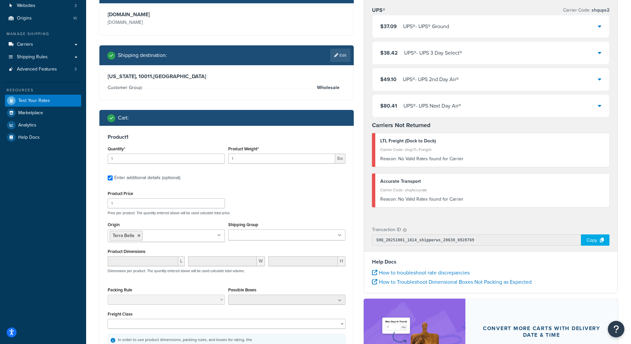
click at [422, 197] on div "Reason: No Valid Rates found for Carrier" at bounding box center [492, 199] width 225 height 9
click at [412, 157] on div "Reason: No Valid Rates found for Carrier" at bounding box center [492, 158] width 225 height 9
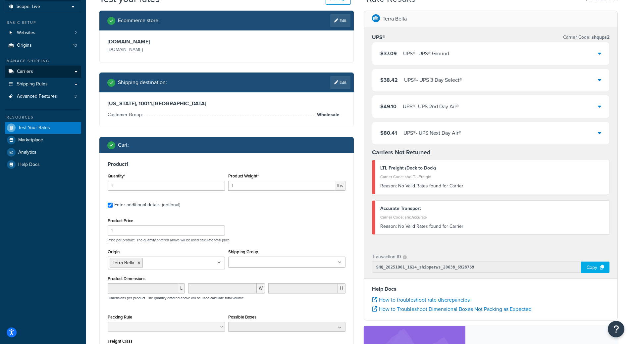
scroll to position [0, 0]
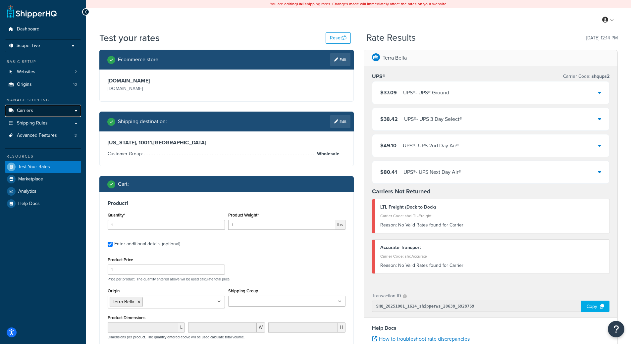
click at [44, 111] on link "Carriers" at bounding box center [43, 111] width 76 height 12
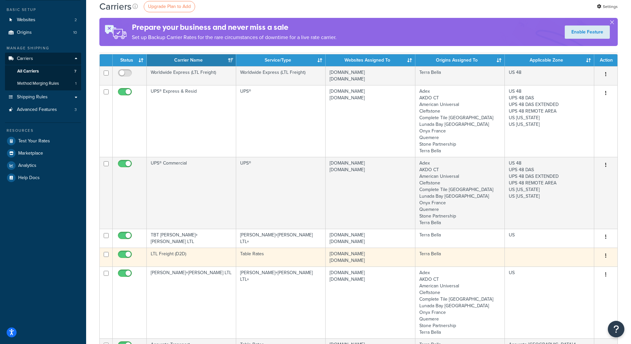
scroll to position [99, 0]
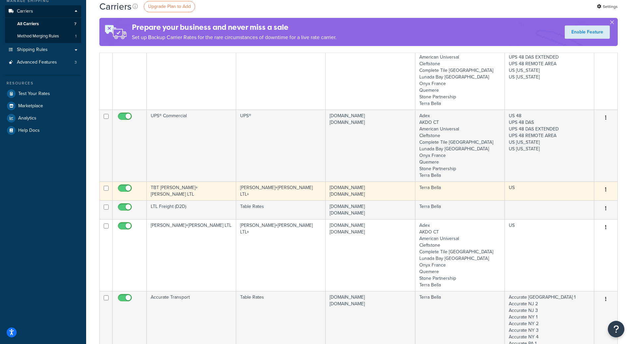
click at [602, 191] on button "button" at bounding box center [605, 190] width 9 height 11
click at [491, 193] on td "Terra Bella" at bounding box center [460, 191] width 89 height 19
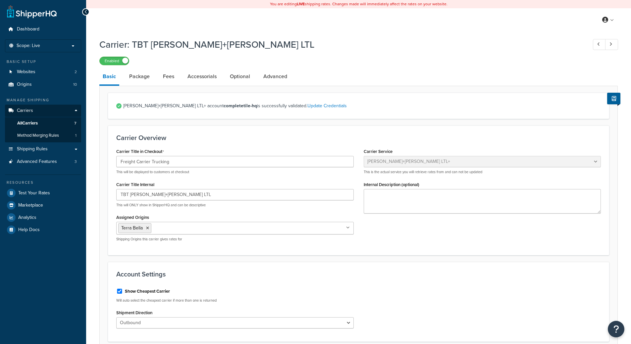
select select "reTransFreight"
click at [234, 79] on link "Optional" at bounding box center [240, 77] width 27 height 16
select select "60"
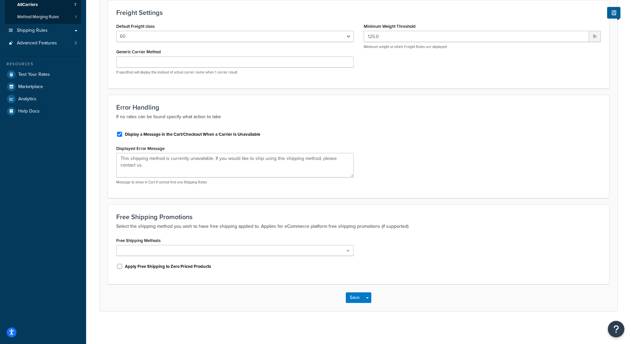
scroll to position [20, 0]
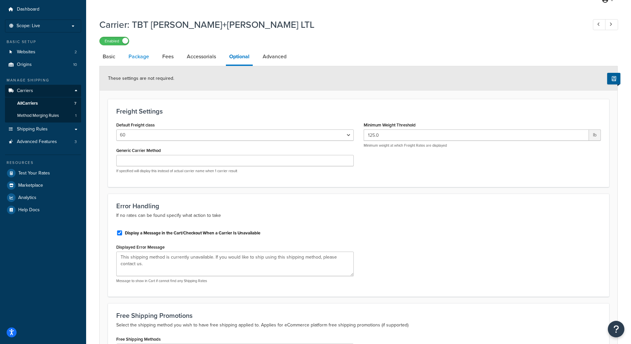
click at [141, 56] on link "Package" at bounding box center [138, 57] width 27 height 16
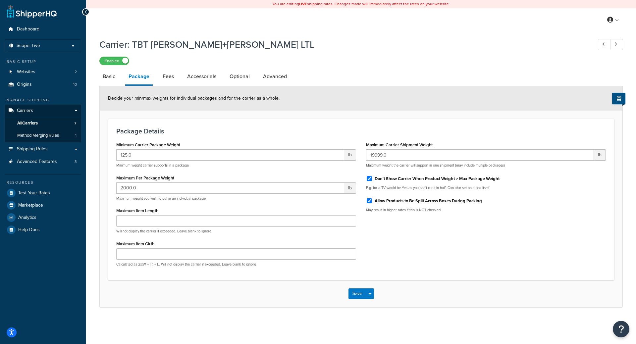
click at [623, 96] on button at bounding box center [618, 99] width 13 height 12
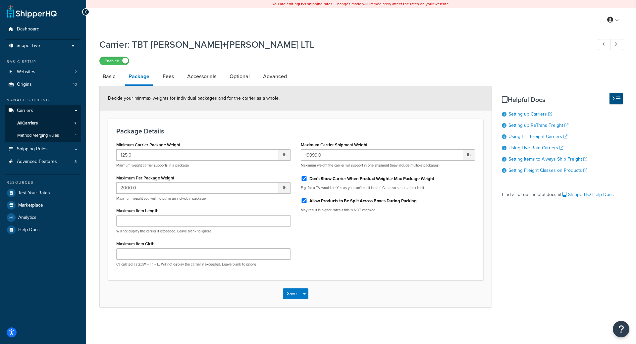
click at [612, 97] on icon at bounding box center [613, 98] width 3 height 5
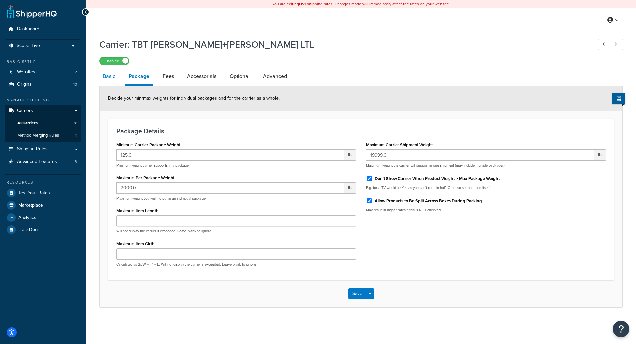
click at [109, 78] on link "Basic" at bounding box center [108, 77] width 19 height 16
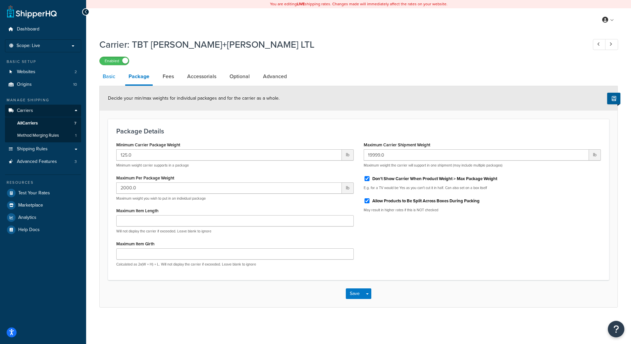
select select "reTransFreight"
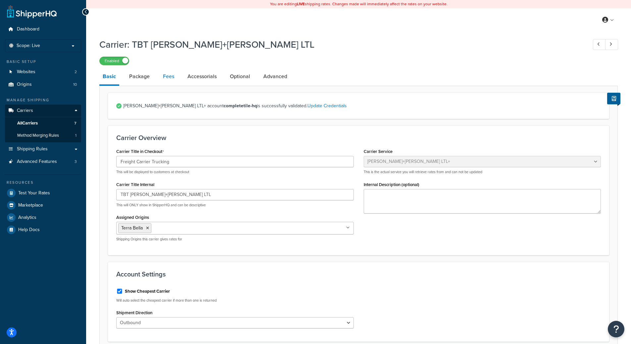
click at [166, 76] on link "Fees" at bounding box center [169, 77] width 18 height 16
select select "AFTER"
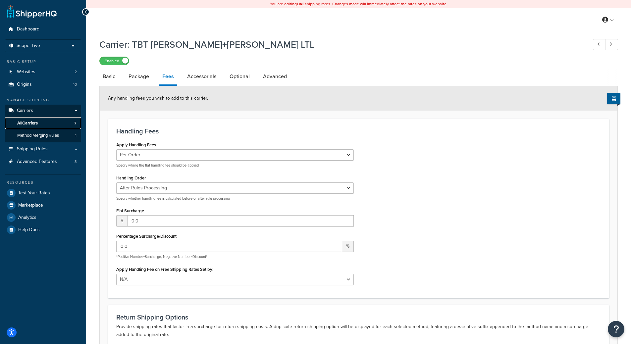
click at [35, 123] on span "All Carriers" at bounding box center [27, 124] width 21 height 6
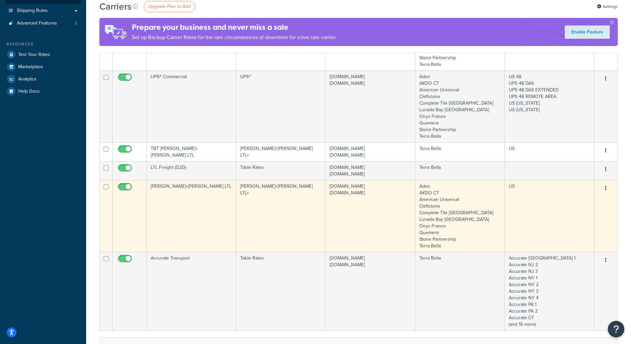
scroll to position [133, 0]
